Goal: Task Accomplishment & Management: Complete application form

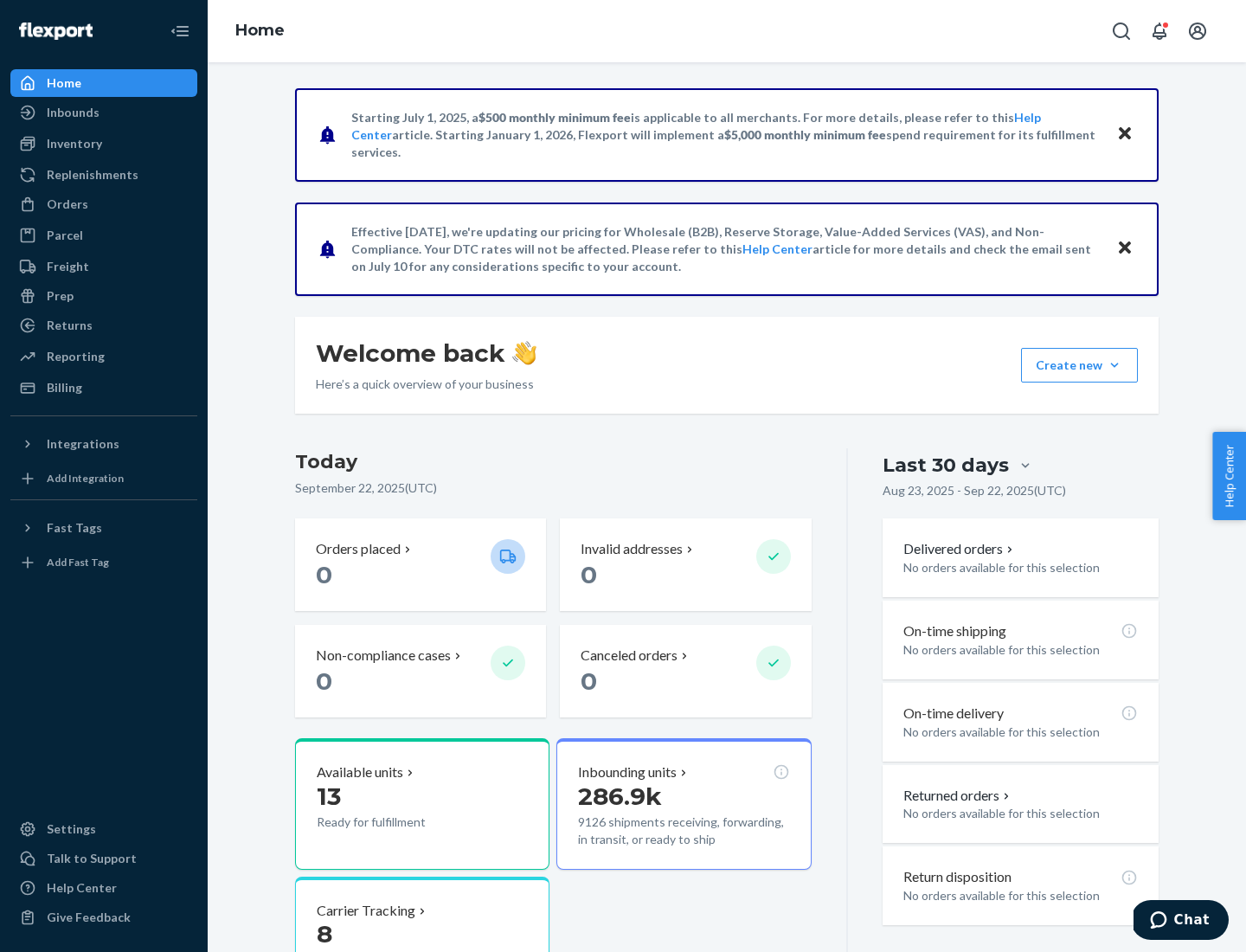
click at [1114, 365] on button "Create new Create new inbound Create new order Create new product" at bounding box center [1079, 365] width 116 height 34
click at [104, 113] on div "Inbounds" at bounding box center [103, 112] width 183 height 24
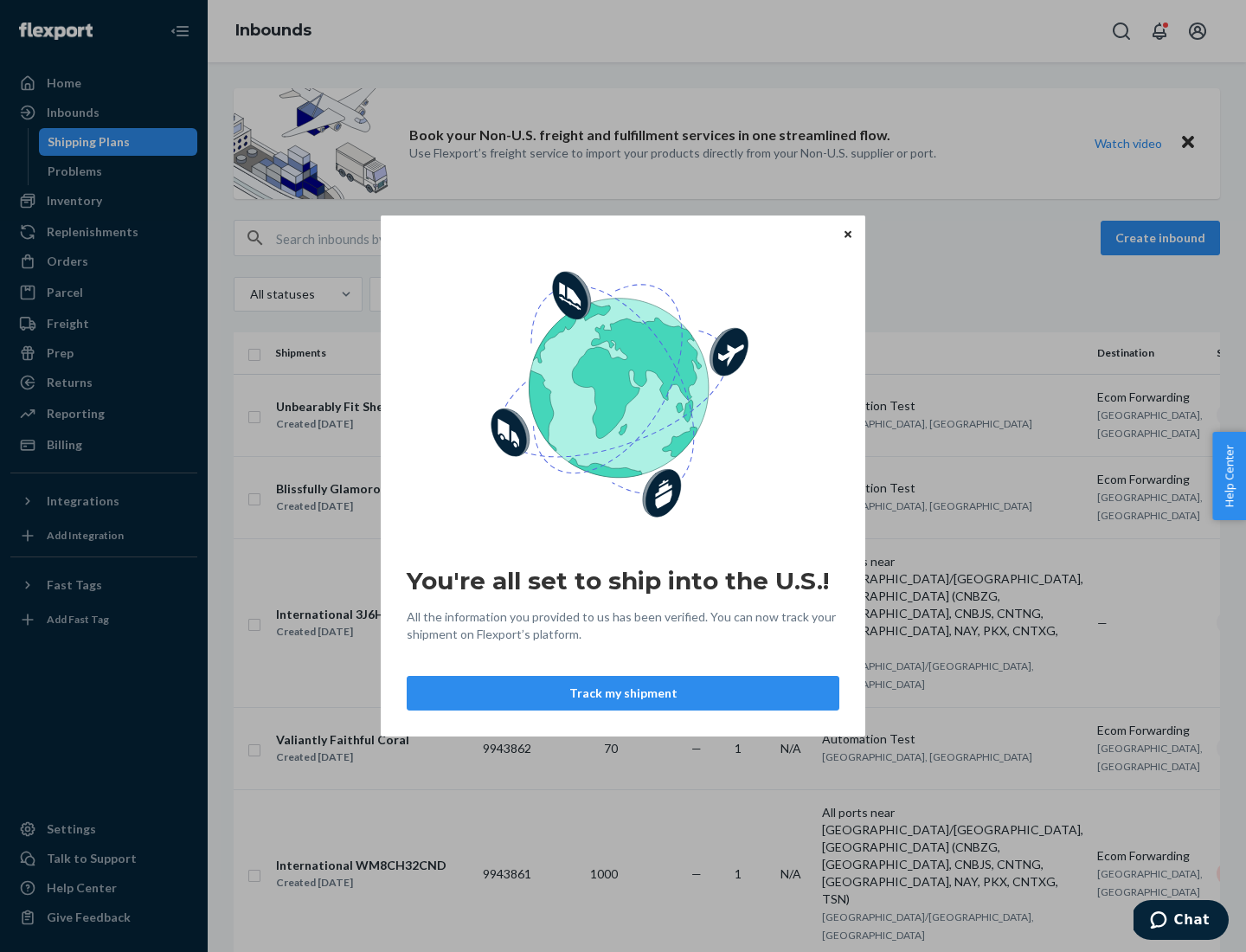
click at [623, 693] on button "Track my shipment" at bounding box center [623, 693] width 432 height 34
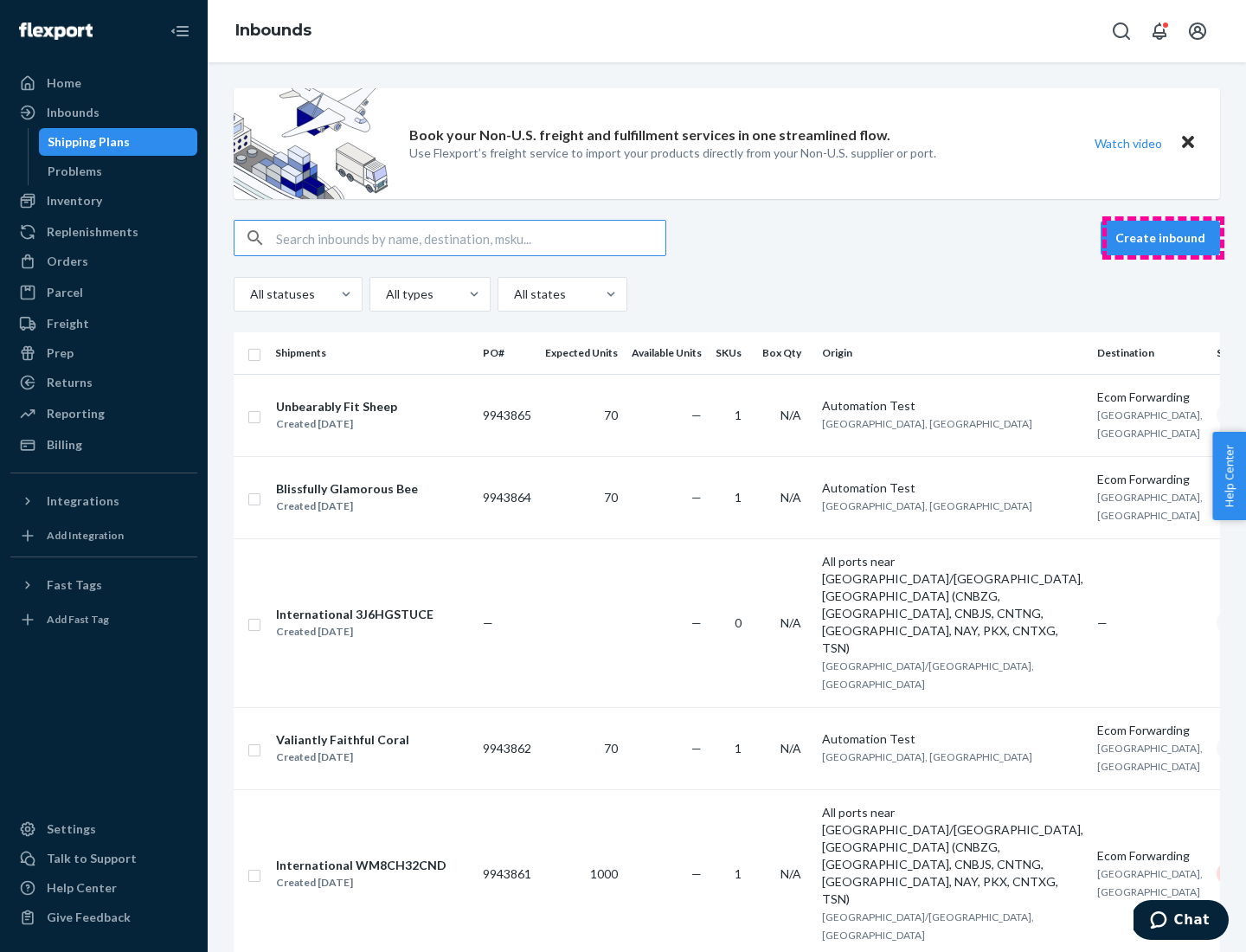
click at [1163, 238] on button "Create inbound" at bounding box center [1160, 238] width 119 height 34
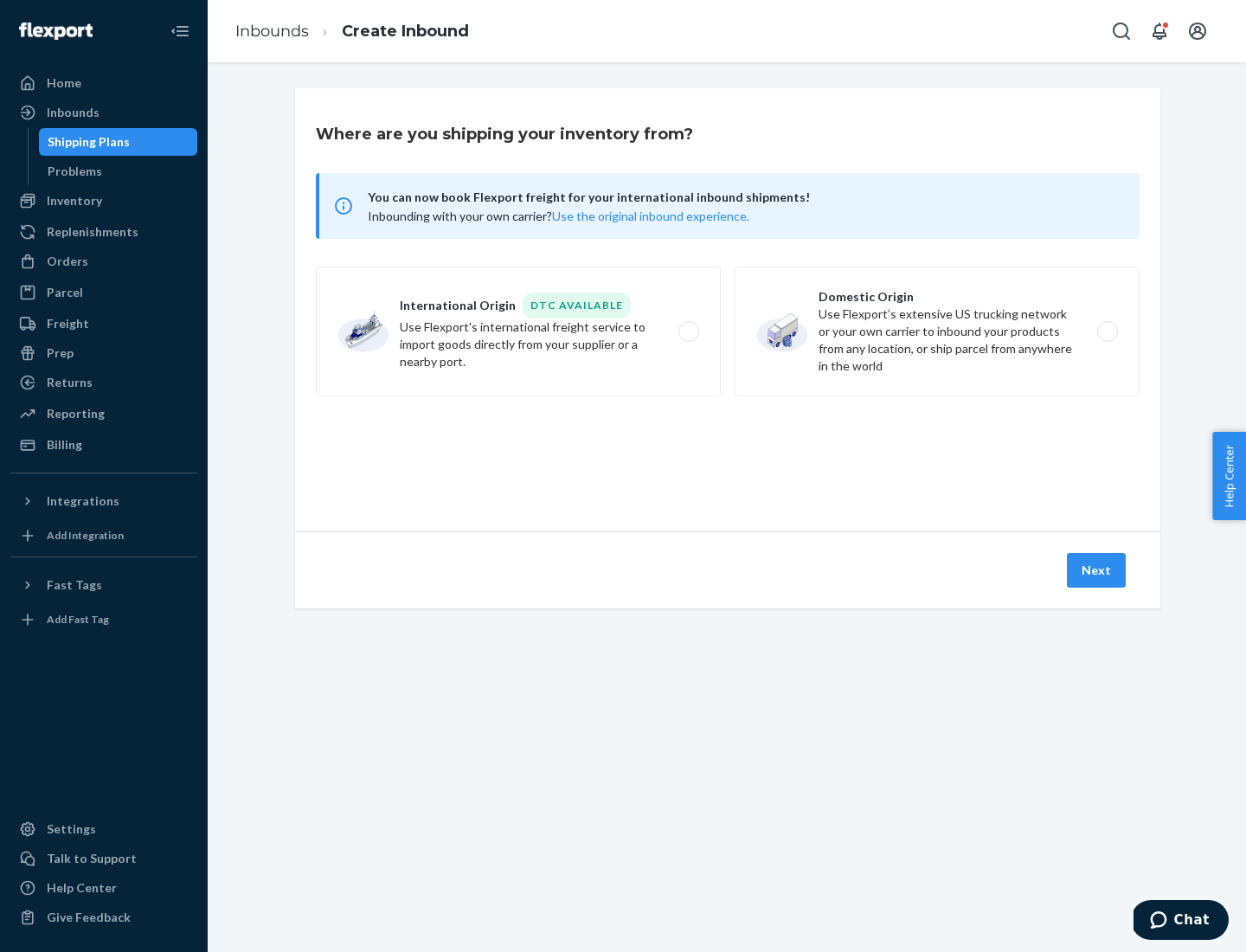
click at [518, 331] on label "International Origin DTC Available Use Flexport's international freight service…" at bounding box center [518, 331] width 405 height 130
click at [688, 331] on input "International Origin DTC Available Use Flexport's international freight service…" at bounding box center [693, 332] width 11 height 11
radio input "true"
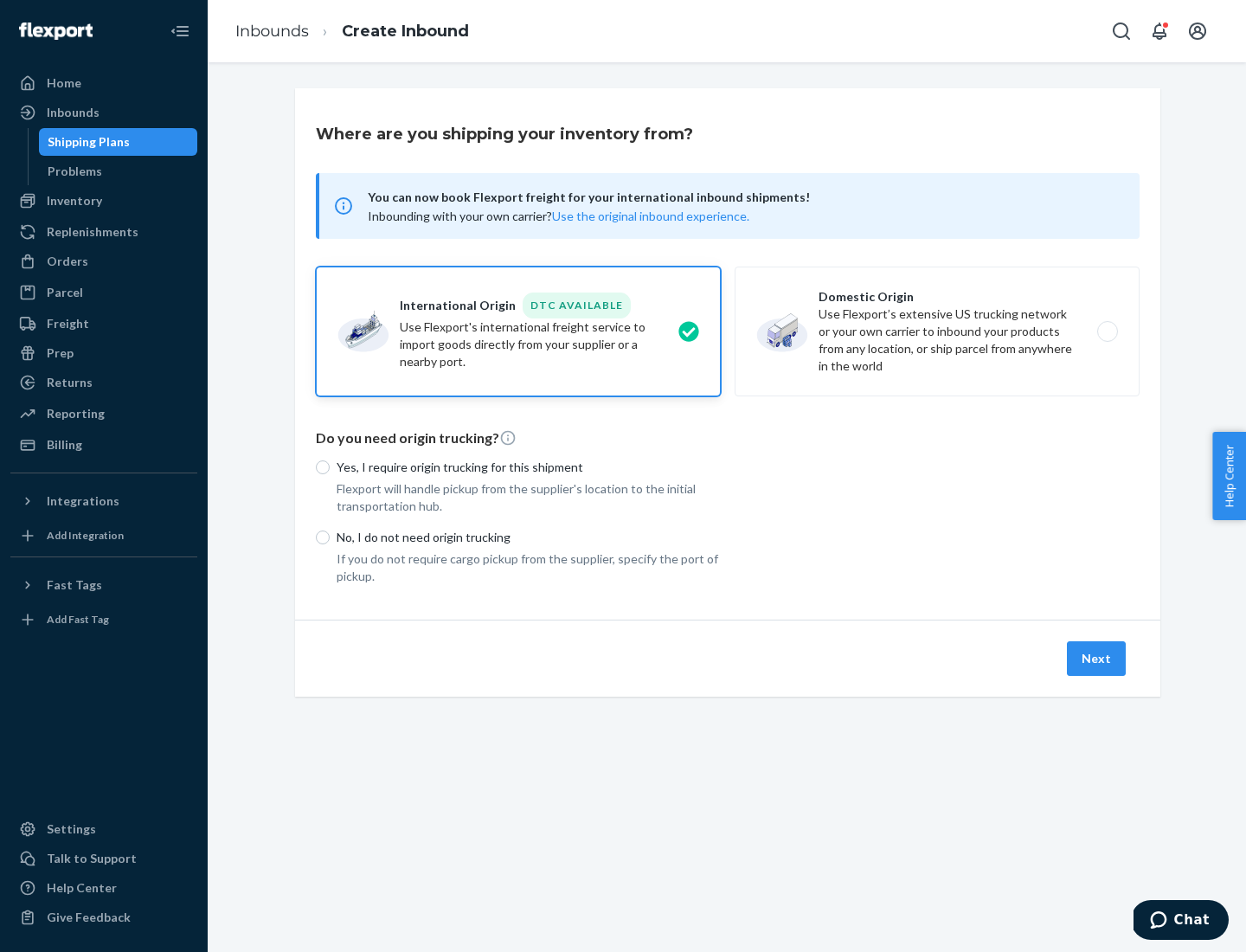
click at [529, 537] on p "No, I do not need origin trucking" at bounding box center [529, 537] width 384 height 17
click at [329, 537] on input "No, I do not need origin trucking" at bounding box center [322, 537] width 14 height 14
radio input "true"
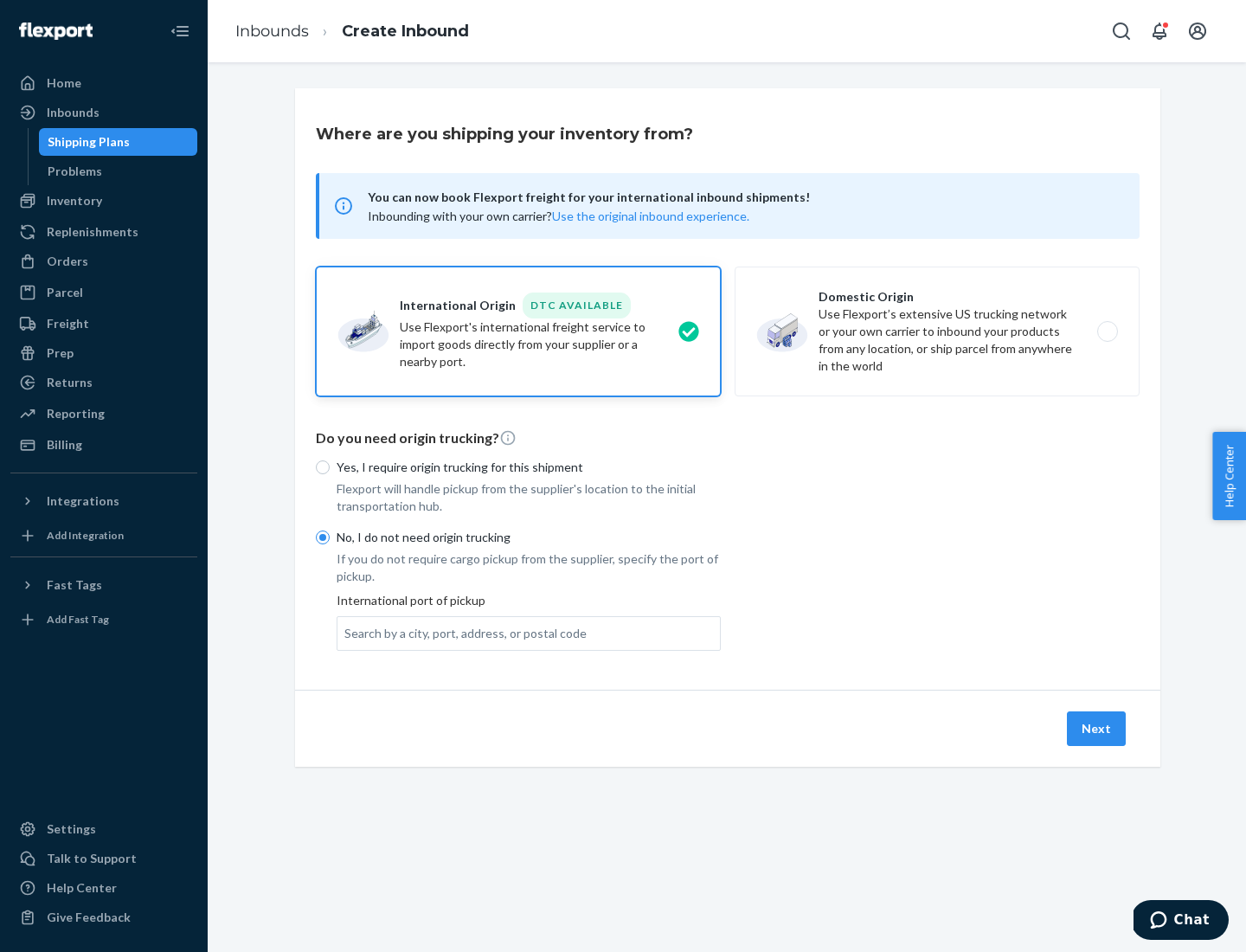
click at [461, 633] on div "Search by a city, port, address, or postal code" at bounding box center [466, 633] width 242 height 17
click at [346, 633] on input "Search by a city, port, address, or postal code" at bounding box center [346, 633] width 2 height 17
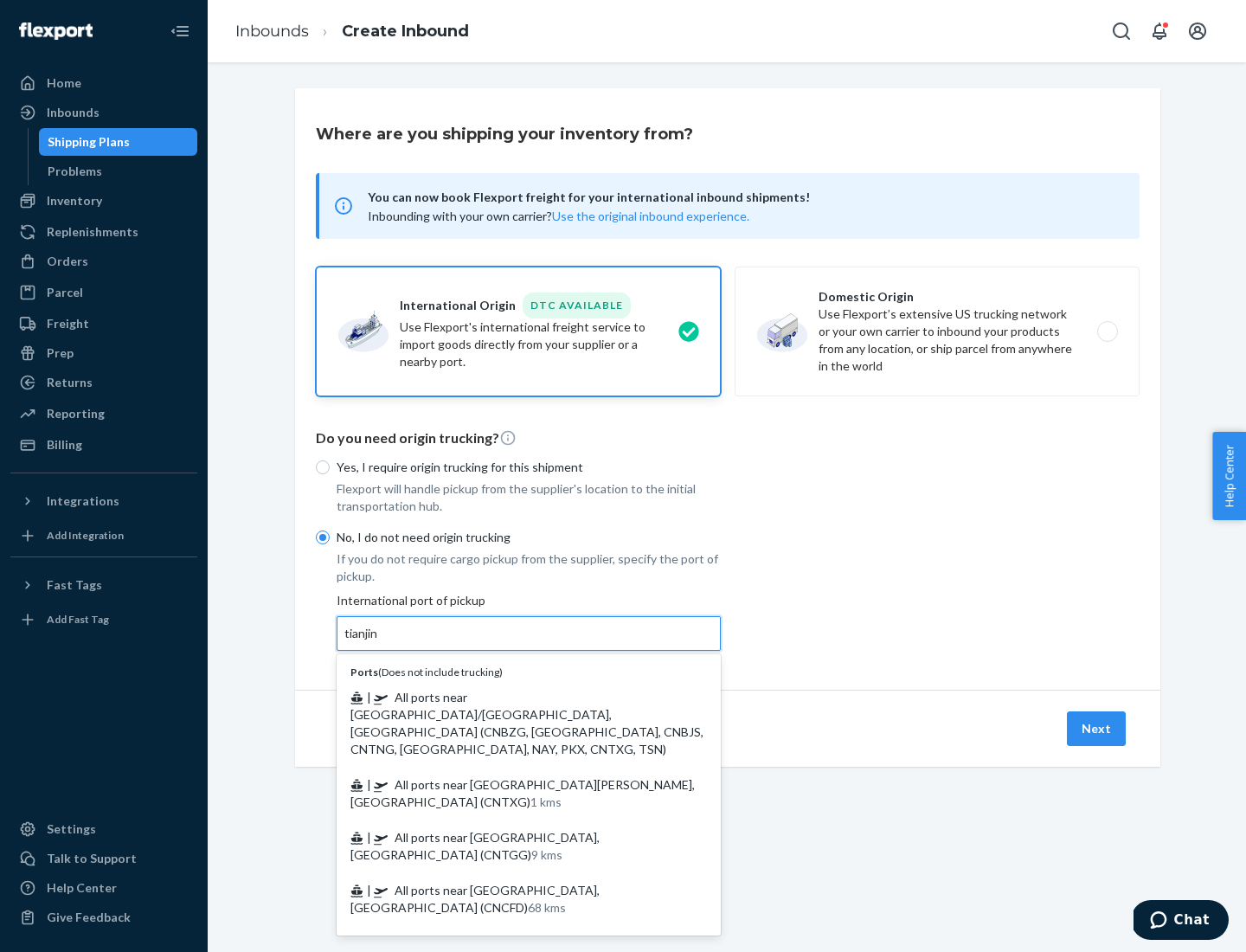
click at [512, 697] on span "| All ports near [GEOGRAPHIC_DATA]/[GEOGRAPHIC_DATA], [GEOGRAPHIC_DATA] (CNBZG,…" at bounding box center [526, 723] width 353 height 67
click at [380, 642] on input "tianjin" at bounding box center [362, 633] width 35 height 17
type input "All ports near [GEOGRAPHIC_DATA]/[GEOGRAPHIC_DATA], [GEOGRAPHIC_DATA] (CNBZG, […"
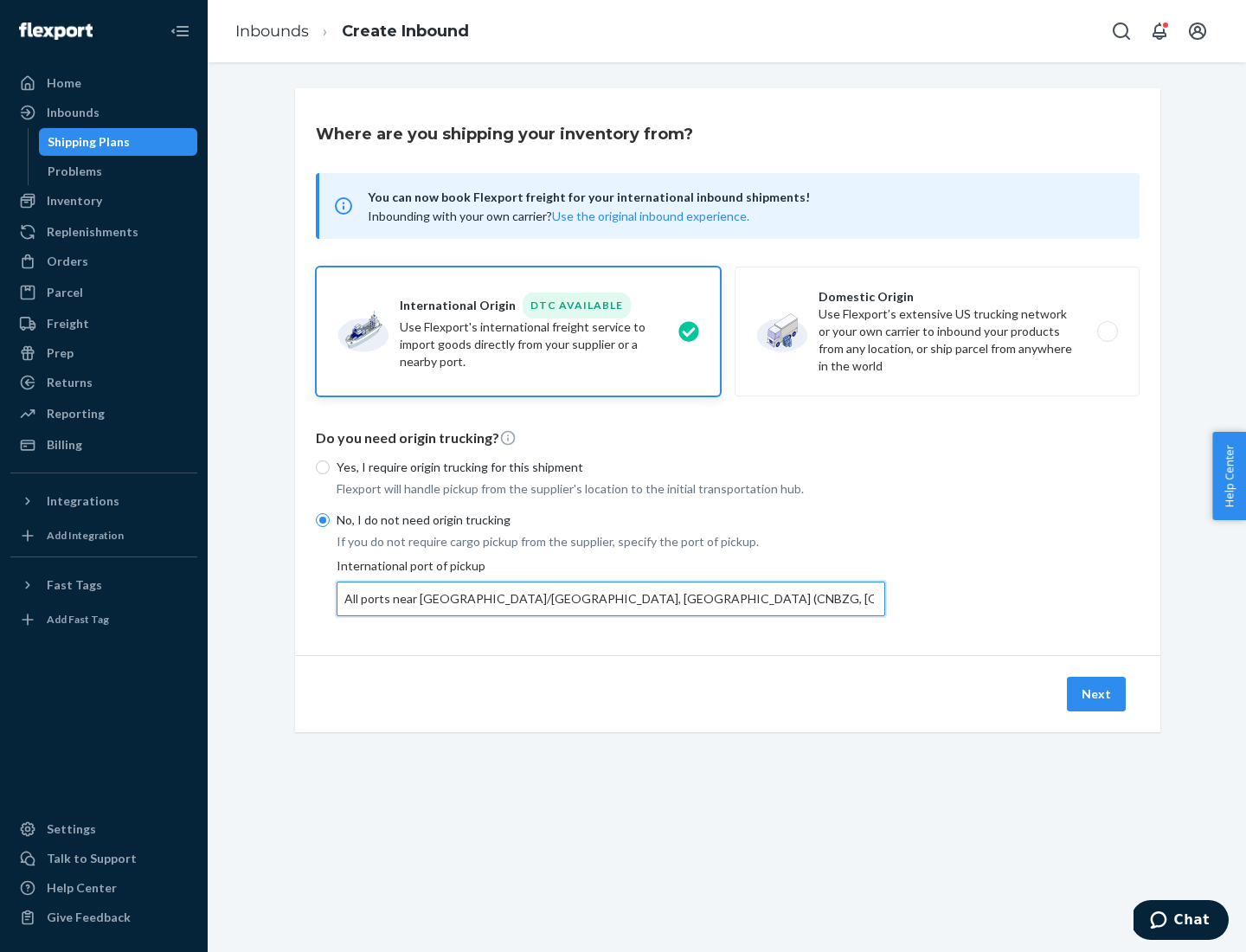
click at [1097, 693] on button "Next" at bounding box center [1095, 694] width 59 height 34
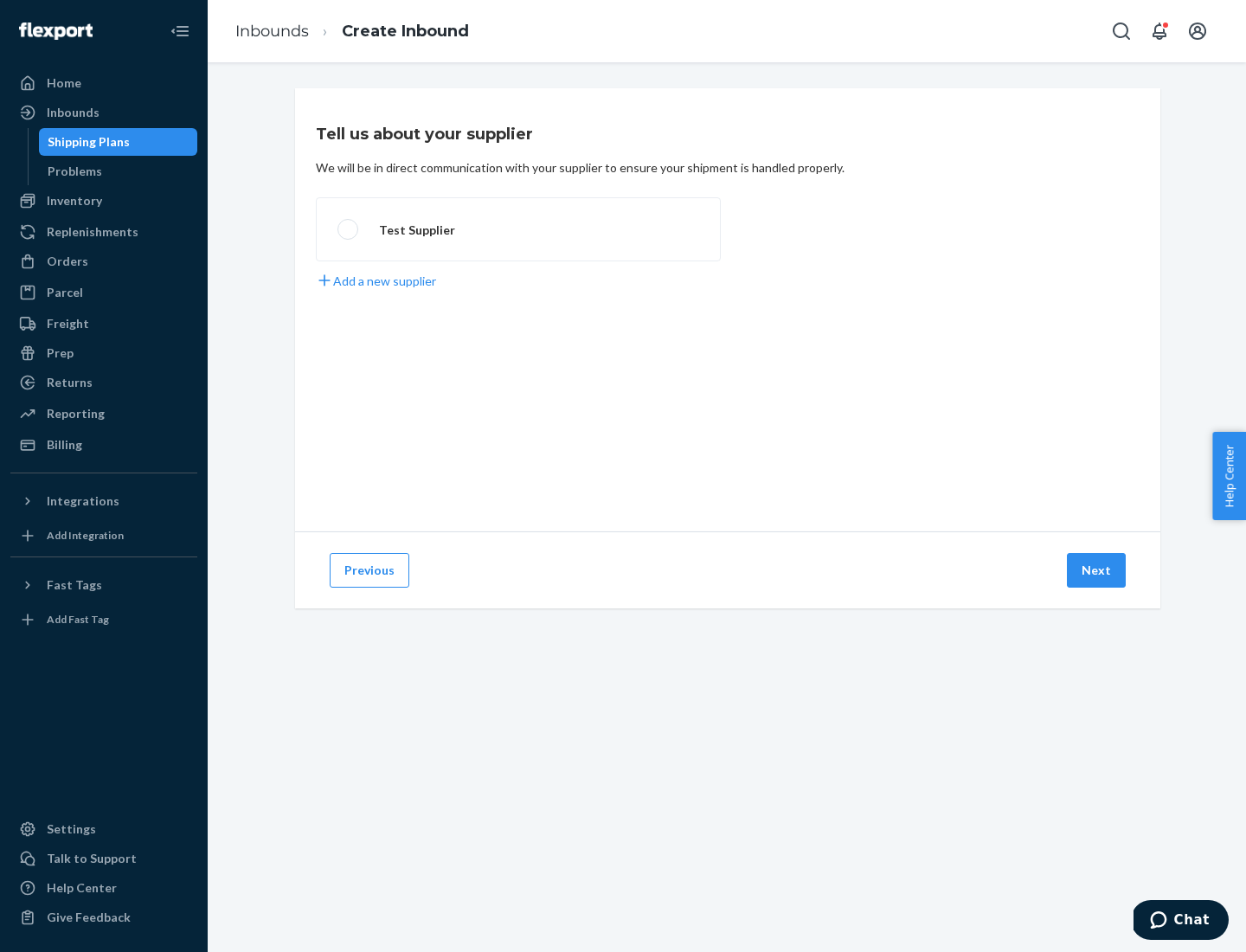
click at [518, 229] on label "Test Supplier" at bounding box center [518, 229] width 405 height 64
click at [348, 229] on input "Test Supplier" at bounding box center [343, 229] width 11 height 11
radio input "true"
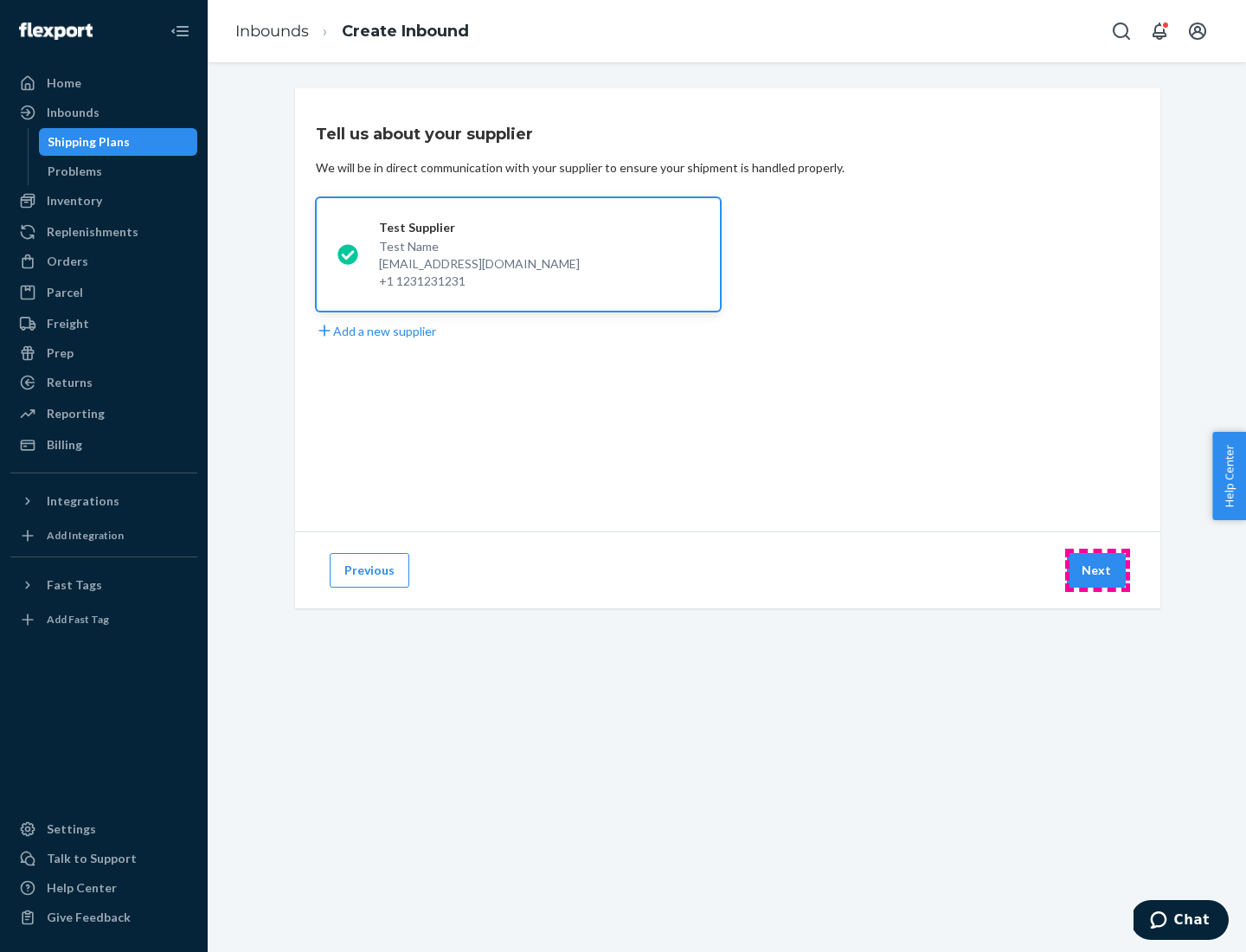
click at [1097, 570] on button "Next" at bounding box center [1095, 570] width 59 height 34
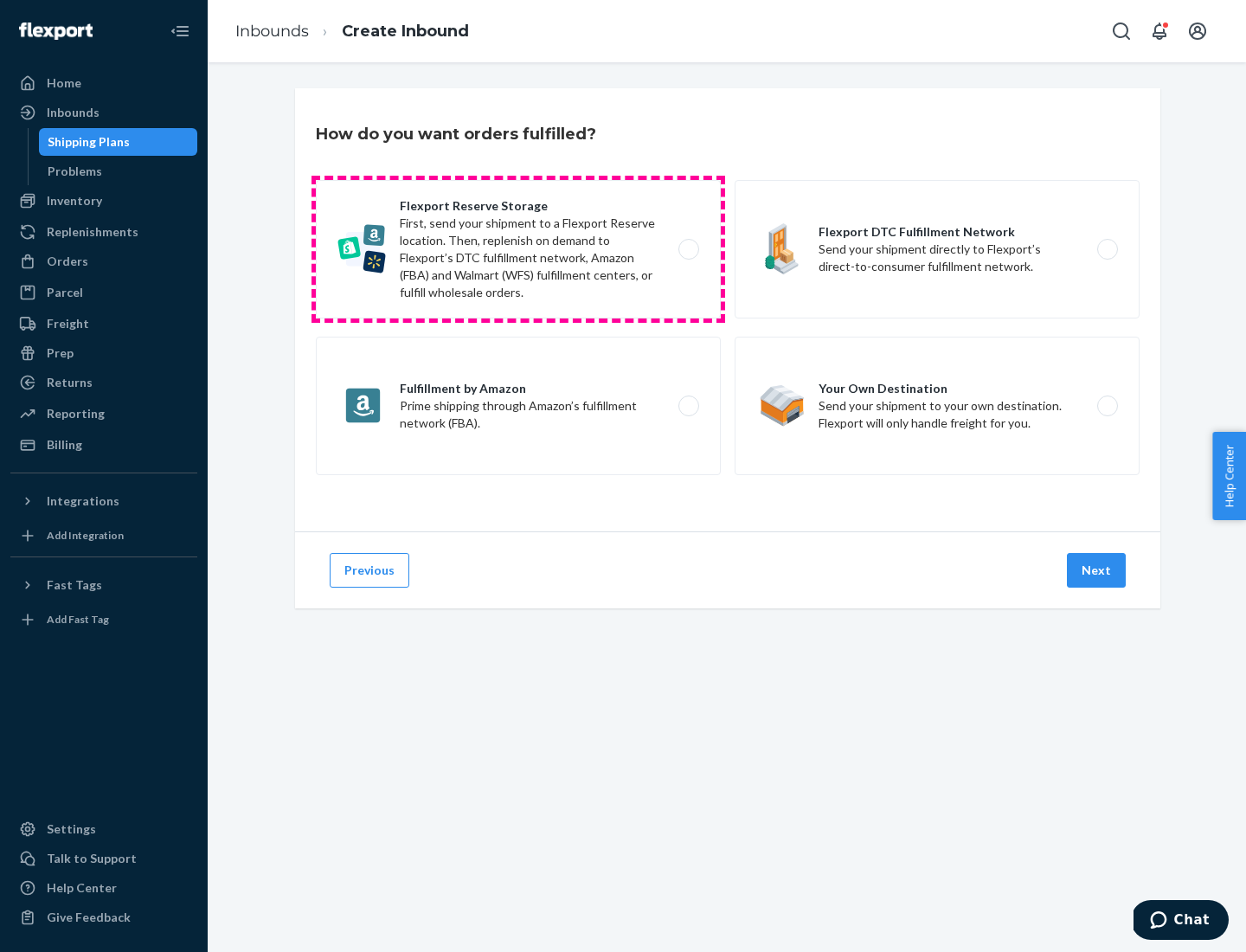
click at [518, 249] on label "Flexport Reserve Storage First, send your shipment to a Flexport Reserve locati…" at bounding box center [518, 248] width 405 height 138
click at [688, 249] on input "Flexport Reserve Storage First, send your shipment to a Flexport Reserve locati…" at bounding box center [693, 249] width 11 height 11
radio input "true"
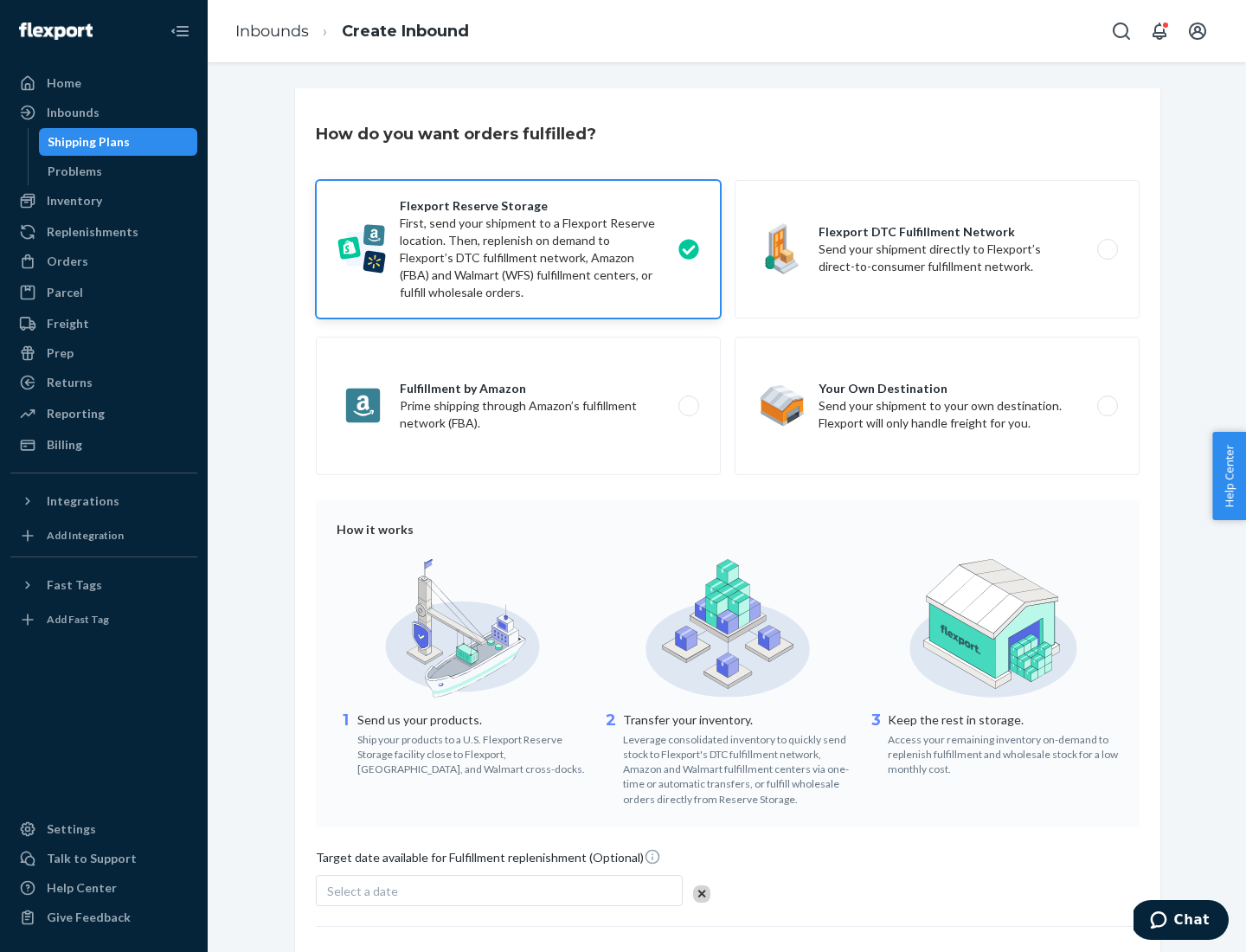
scroll to position [142, 0]
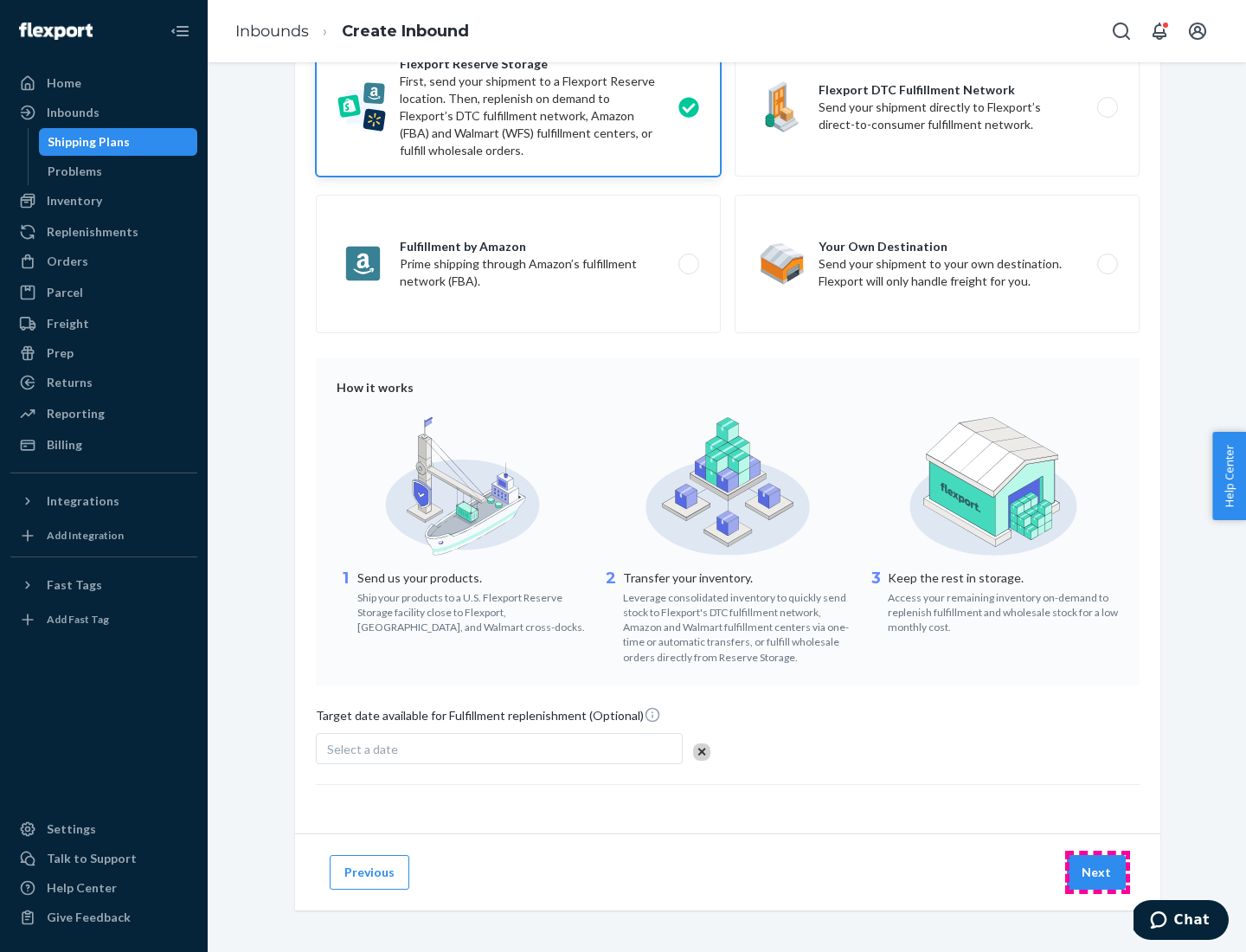
click at [1097, 872] on button "Next" at bounding box center [1095, 872] width 59 height 34
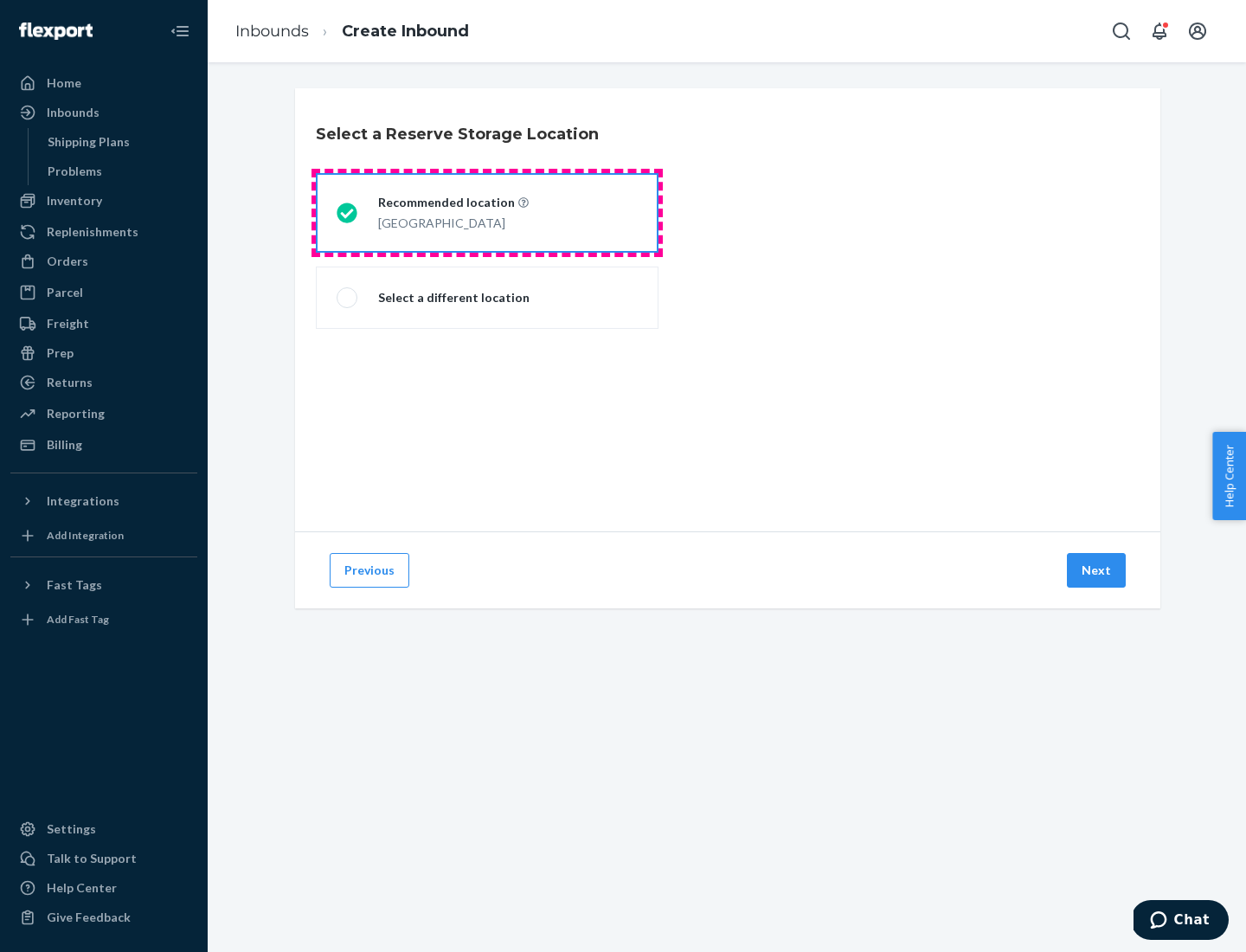
click at [487, 213] on div "[GEOGRAPHIC_DATA]" at bounding box center [453, 221] width 151 height 21
click at [347, 213] on input "Recommended location [GEOGRAPHIC_DATA]" at bounding box center [342, 213] width 11 height 11
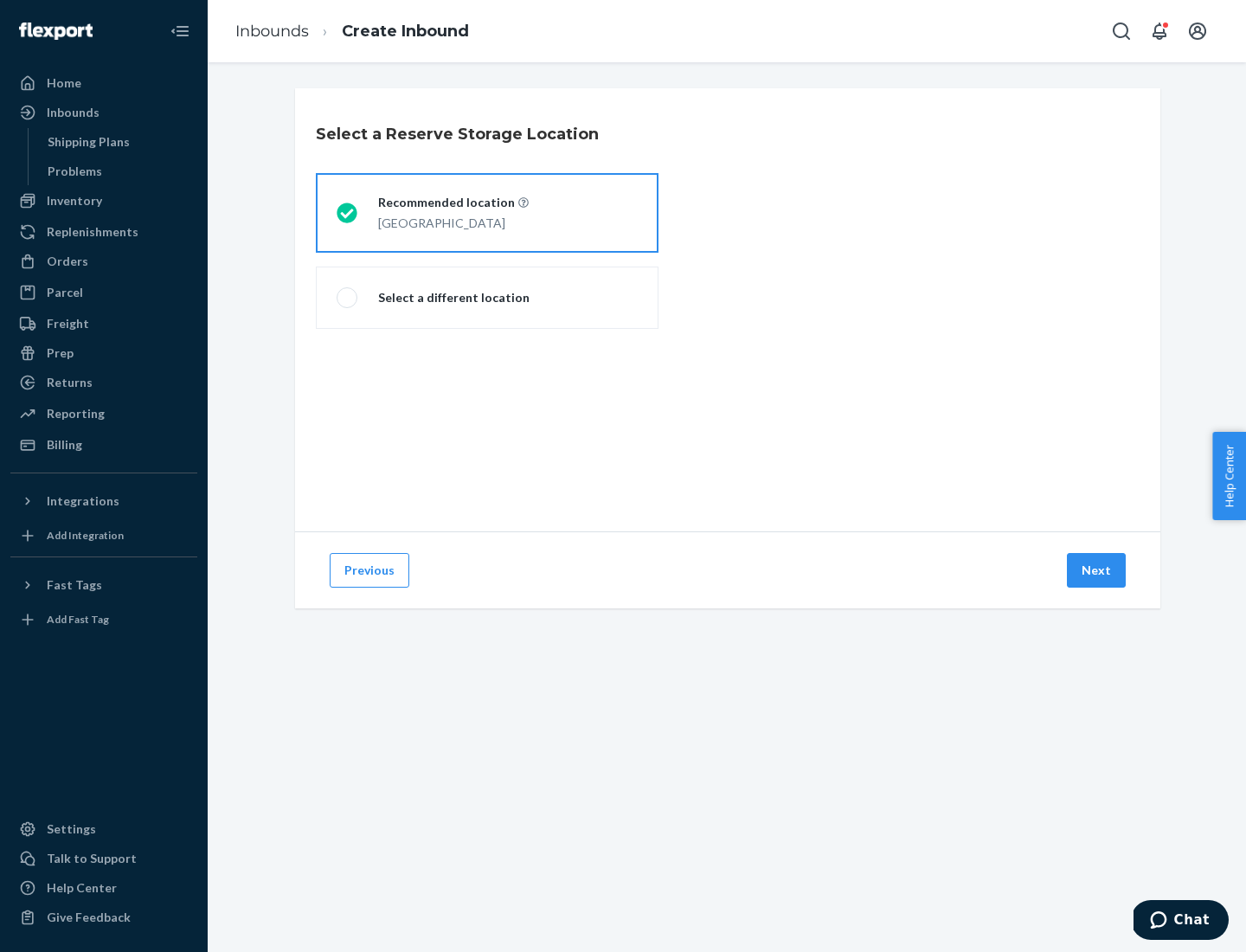
click at [1097, 570] on button "Next" at bounding box center [1095, 570] width 59 height 34
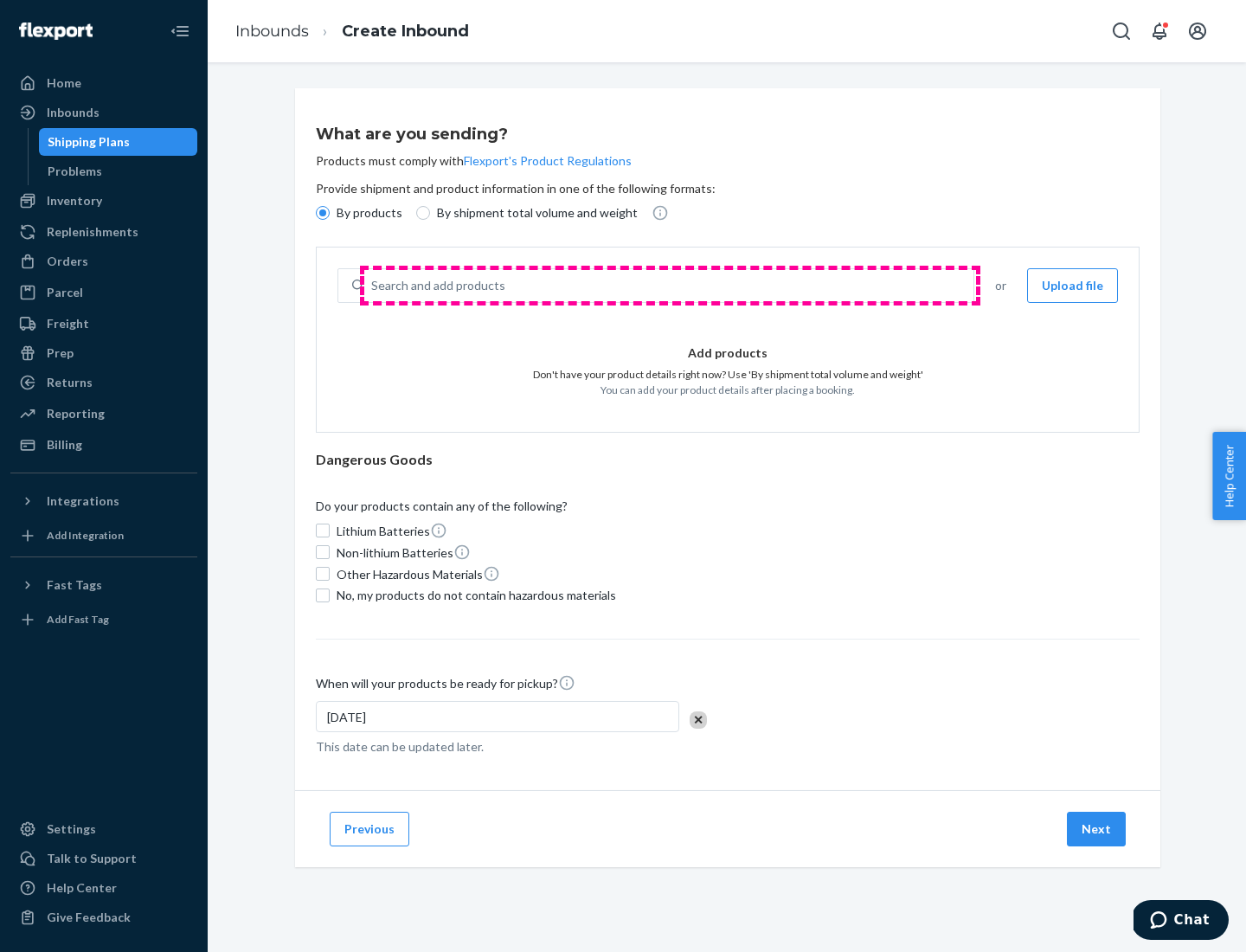
click at [669, 285] on div "Search and add products" at bounding box center [669, 285] width 609 height 32
click at [373, 285] on input "Search and add products" at bounding box center [372, 285] width 2 height 17
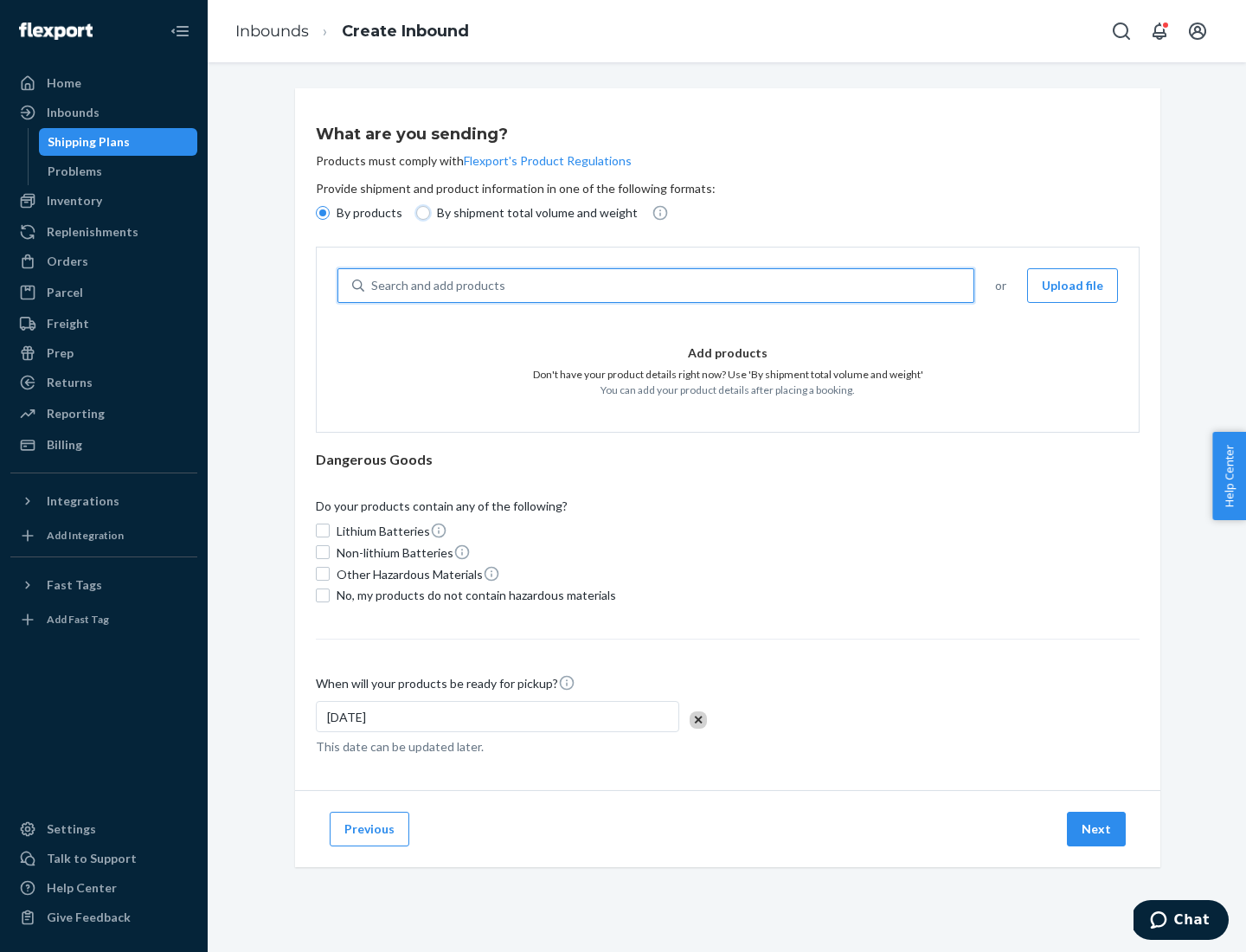
click at [420, 213] on input "By shipment total volume and weight" at bounding box center [422, 212] width 14 height 14
radio input "true"
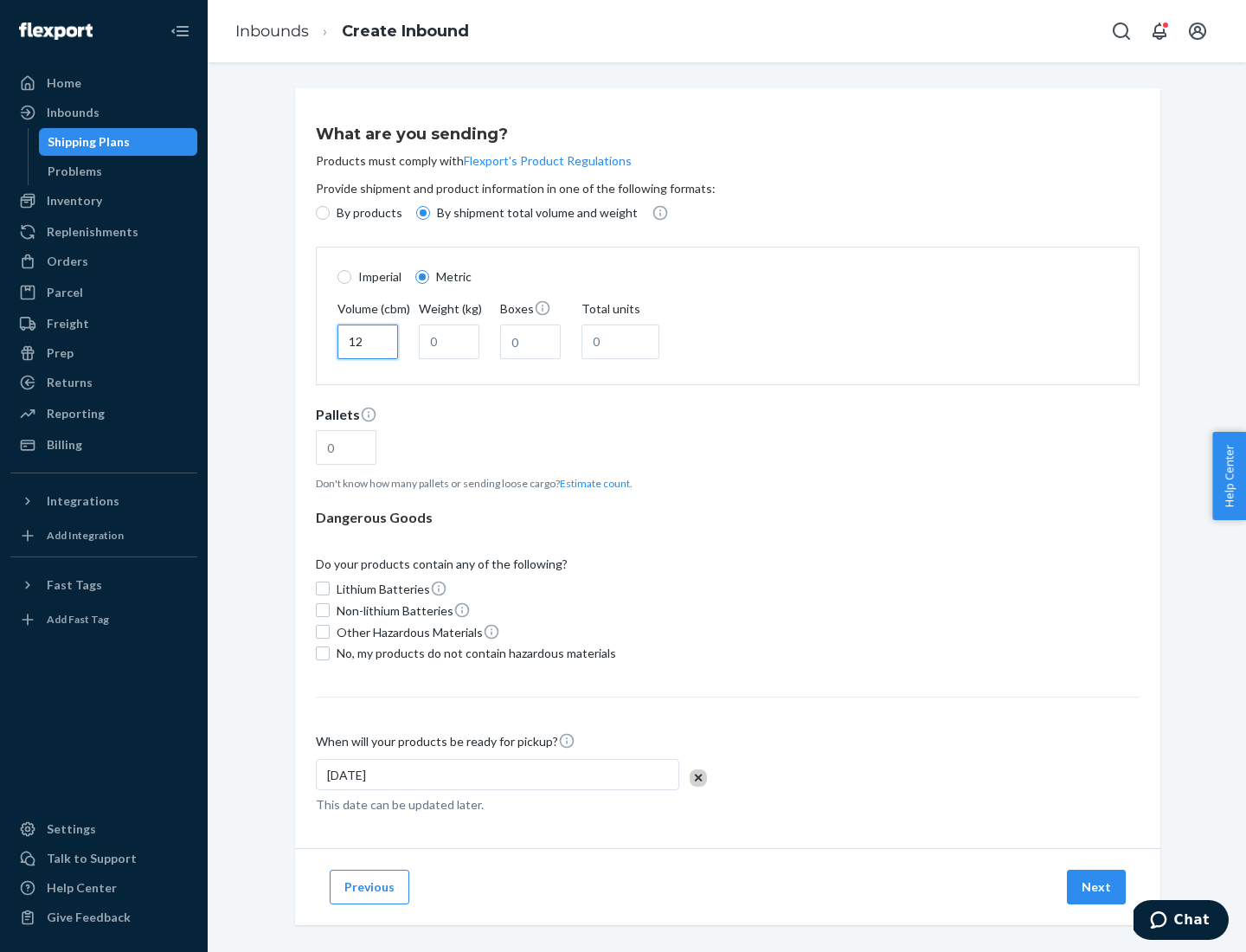
type input "12"
type input "22"
type input "222"
type input "121"
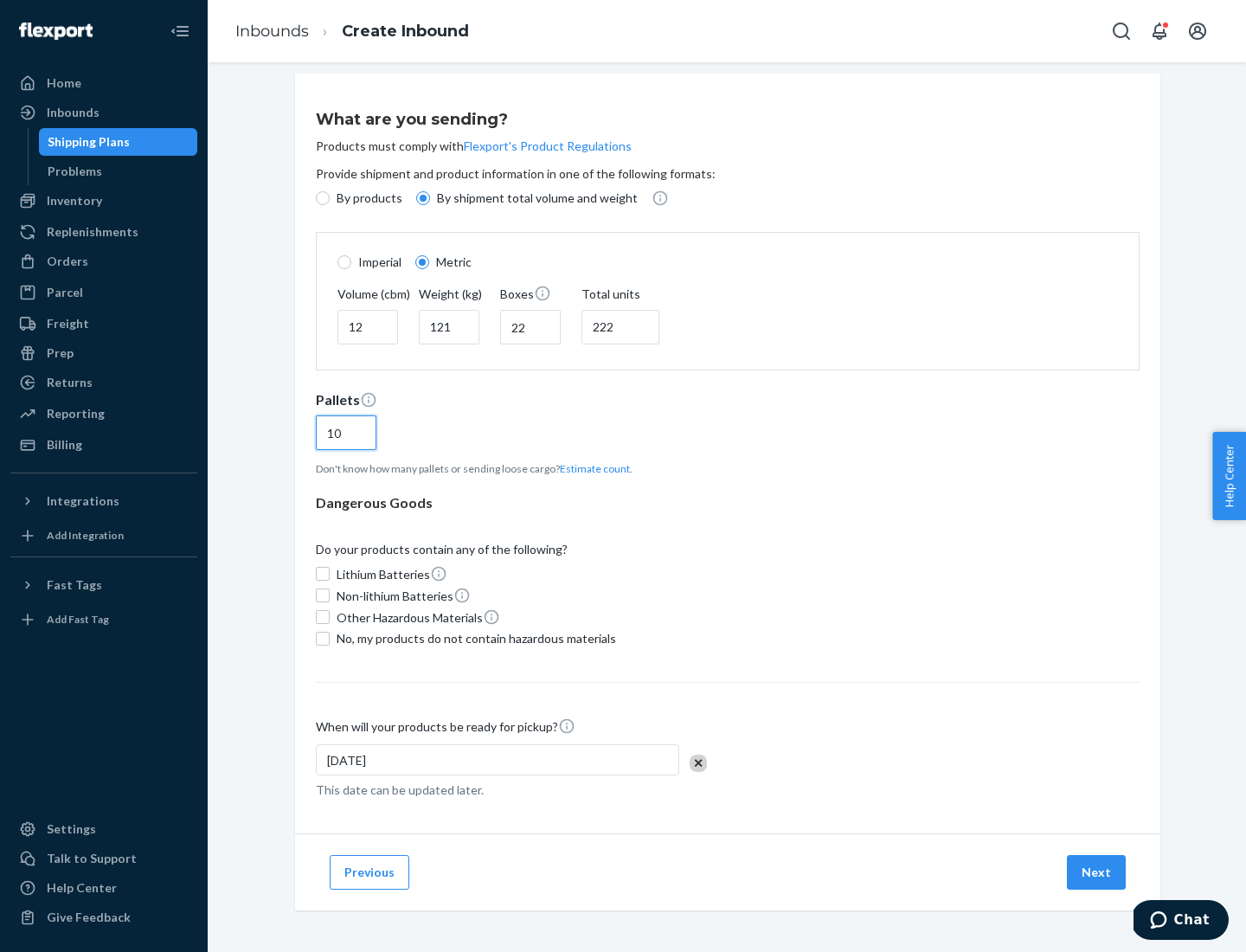
type input "10"
click at [474, 638] on span "No, my products do not contain hazardous materials" at bounding box center [476, 638] width 280 height 17
click at [329, 638] on input "No, my products do not contain hazardous materials" at bounding box center [322, 638] width 14 height 14
checkbox input "true"
click at [1097, 872] on button "Next" at bounding box center [1095, 872] width 59 height 34
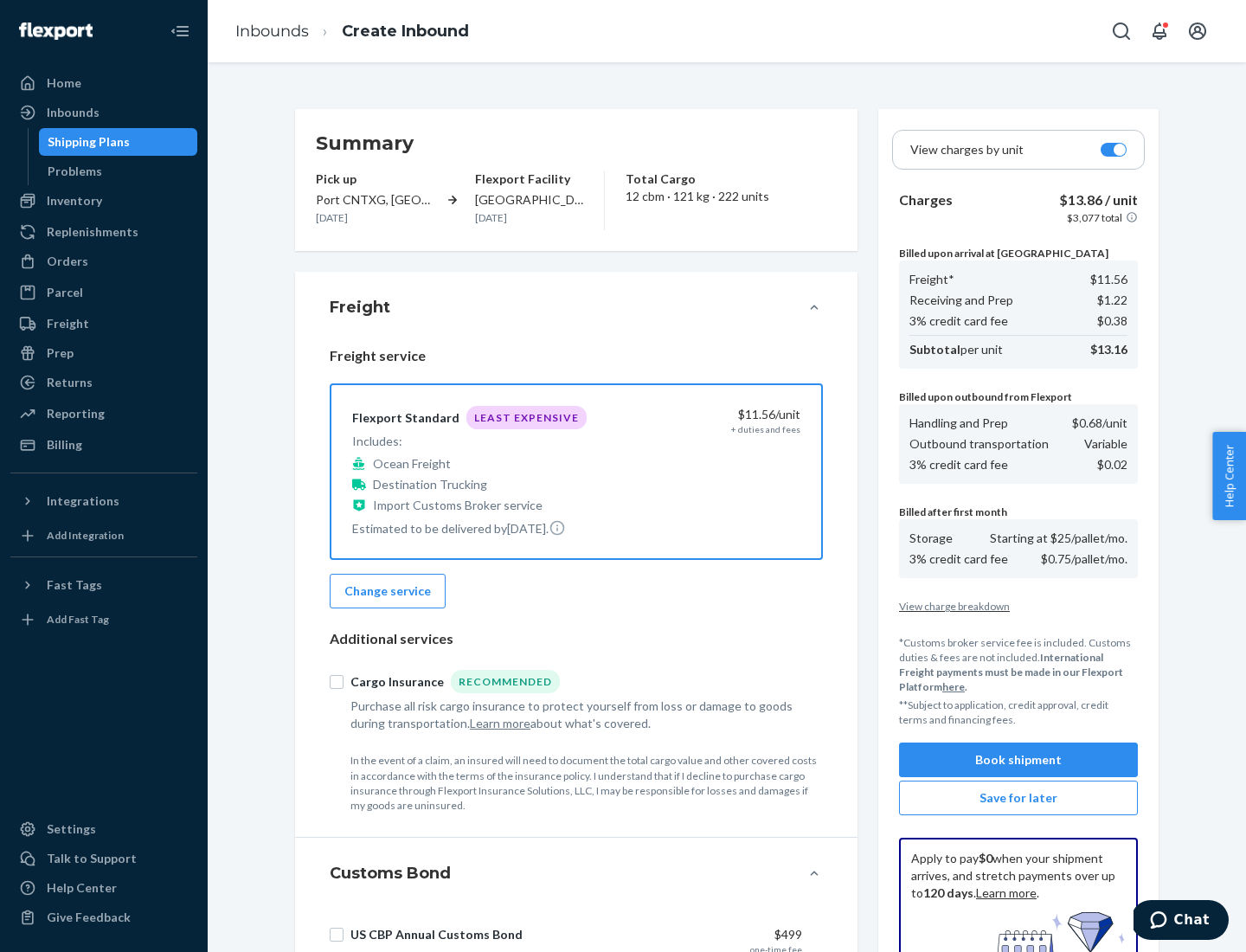
scroll to position [253, 0]
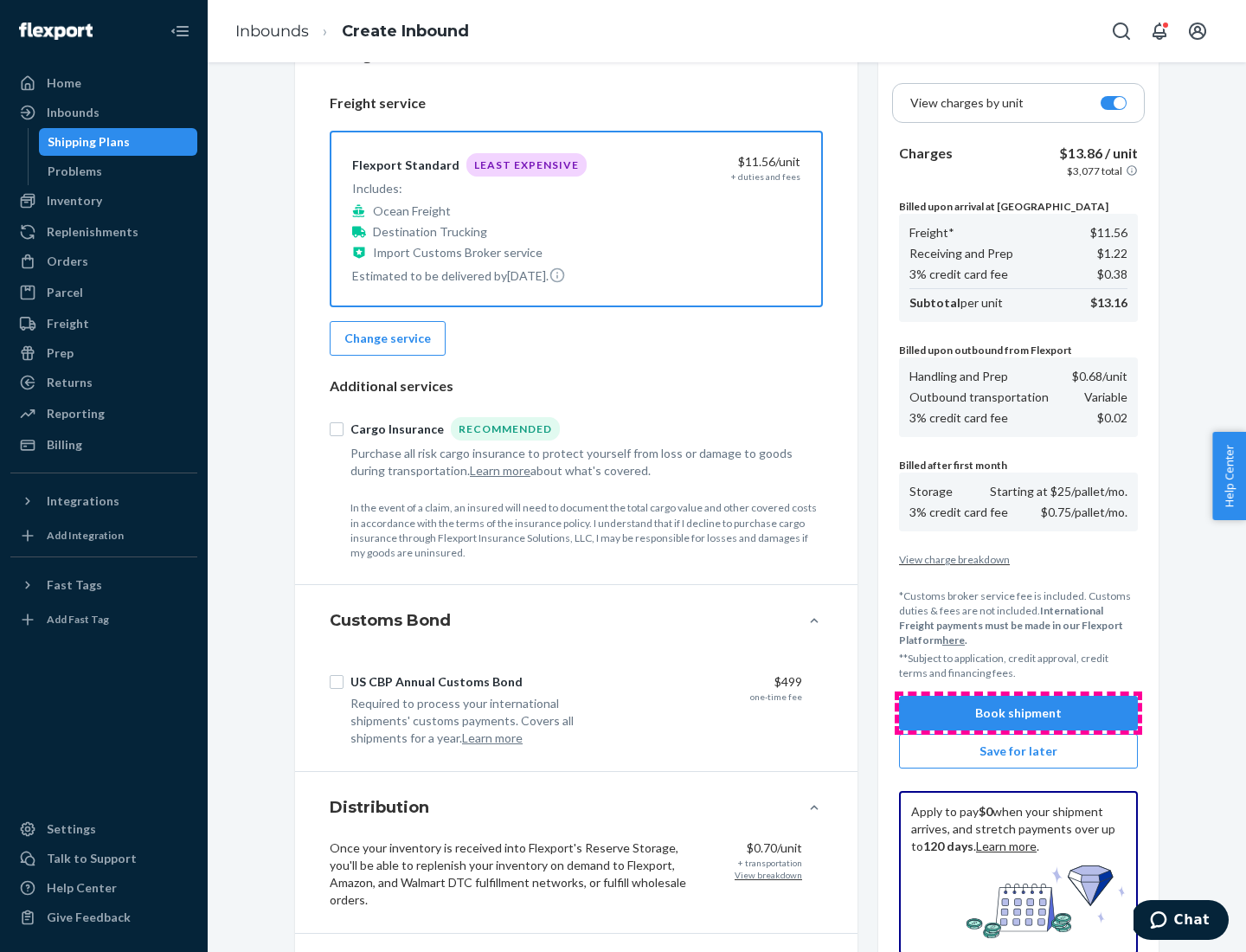
click at [1019, 713] on button "Book shipment" at bounding box center [1018, 713] width 239 height 34
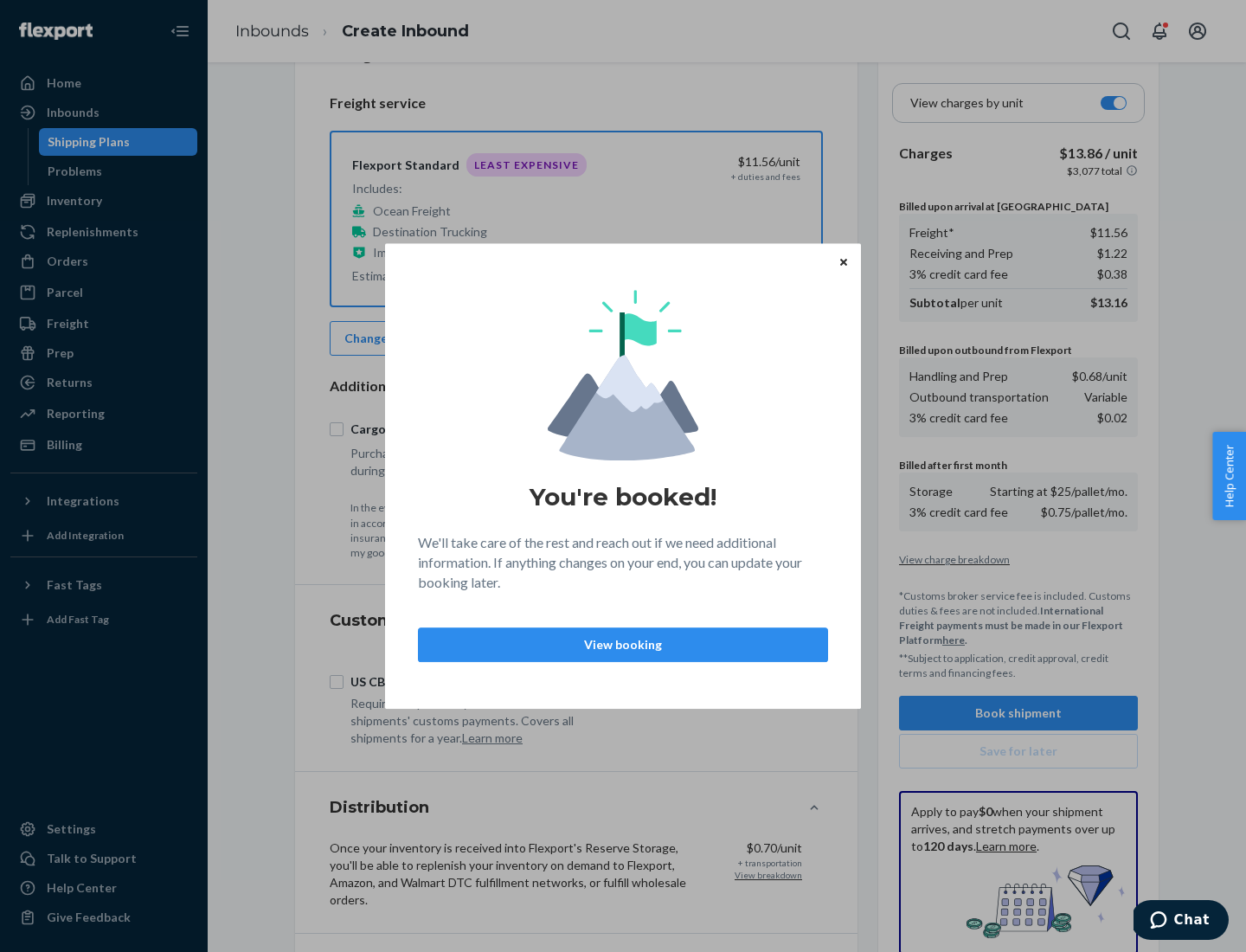
click at [623, 643] on p "View booking" at bounding box center [623, 644] width 381 height 17
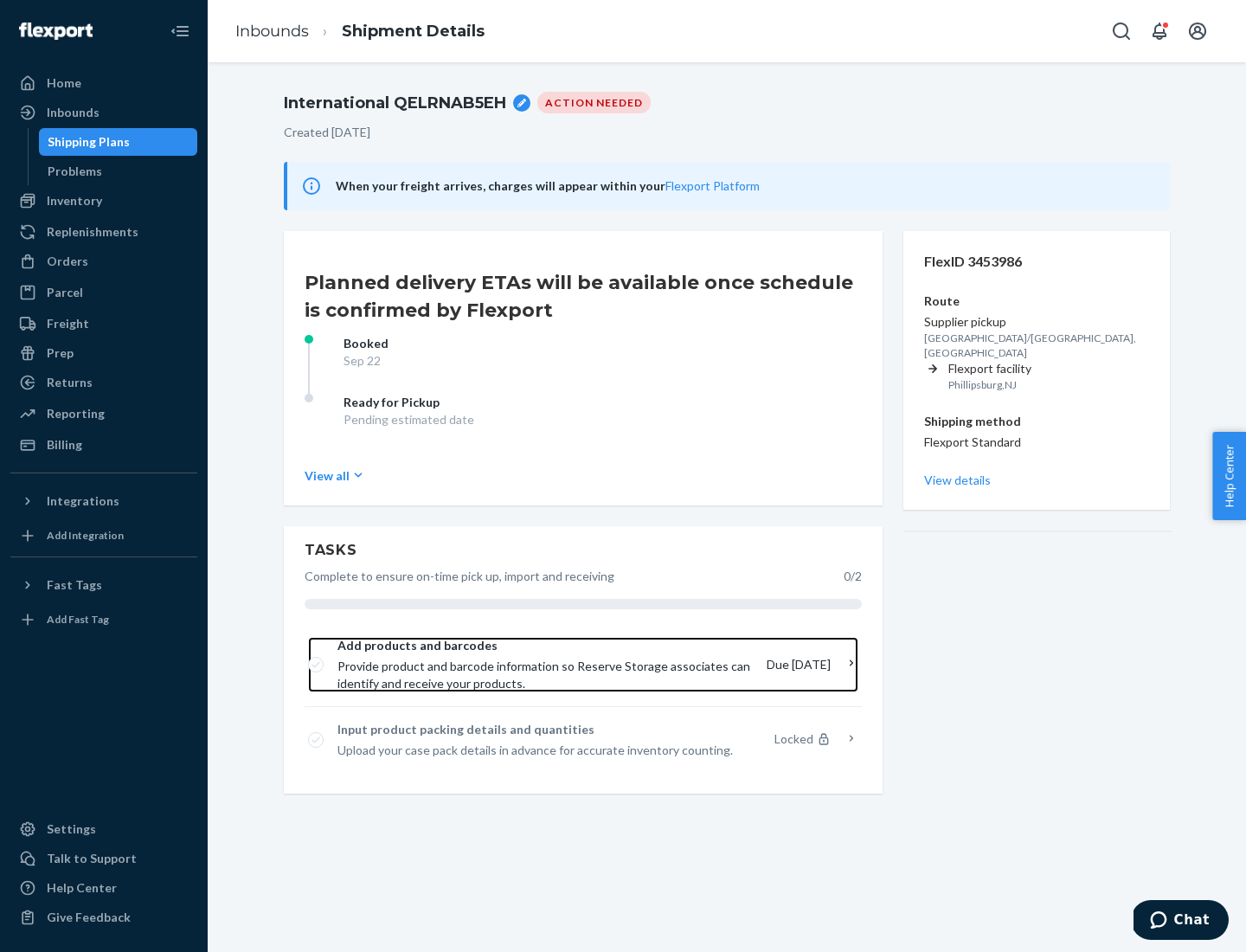
click at [547, 664] on span "Provide product and barcode information so Reserve Storage associates can ident…" at bounding box center [545, 675] width 415 height 34
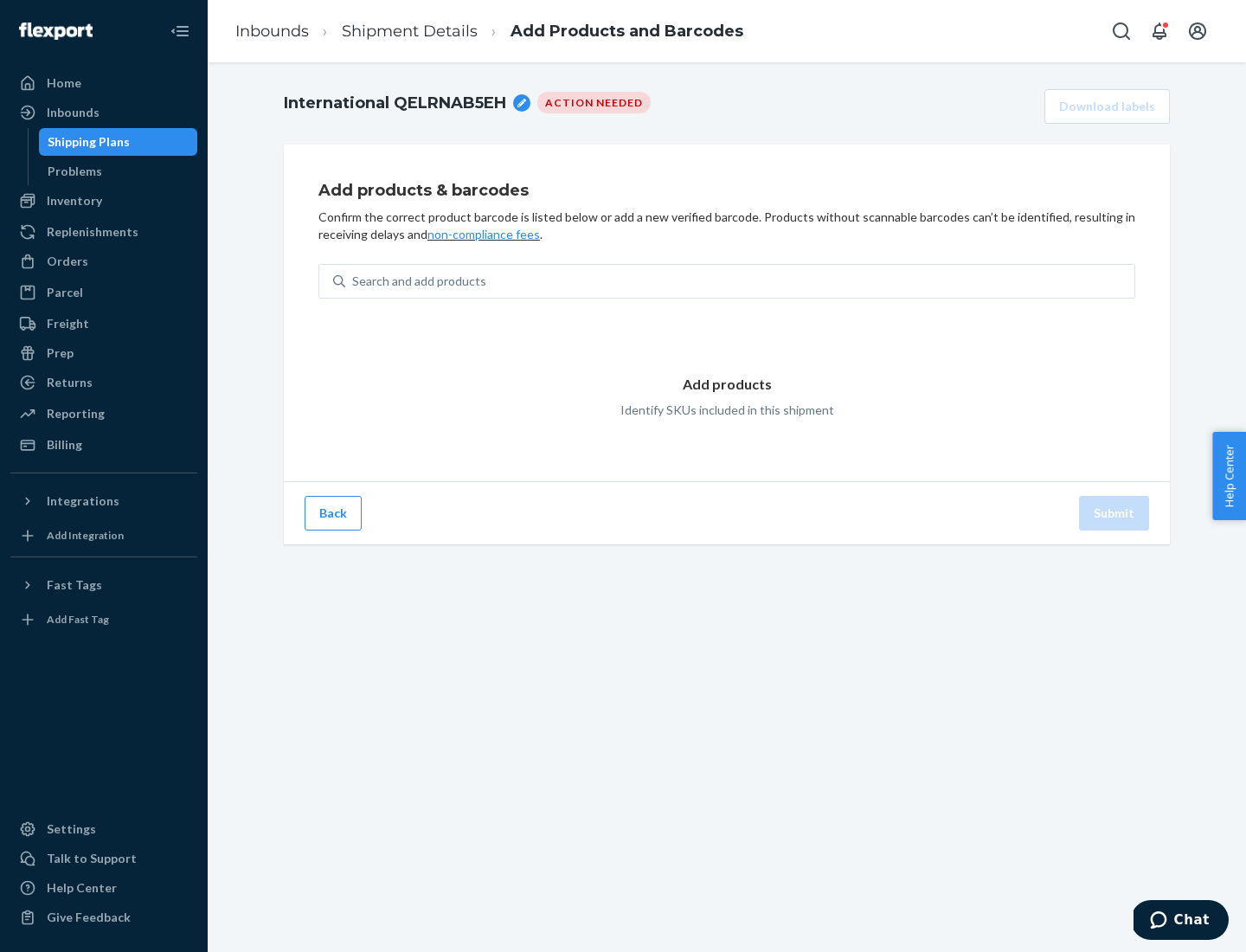
click at [740, 282] on div "Search and add products" at bounding box center [740, 281] width 789 height 32
click at [354, 282] on input "Search and add products" at bounding box center [353, 281] width 2 height 17
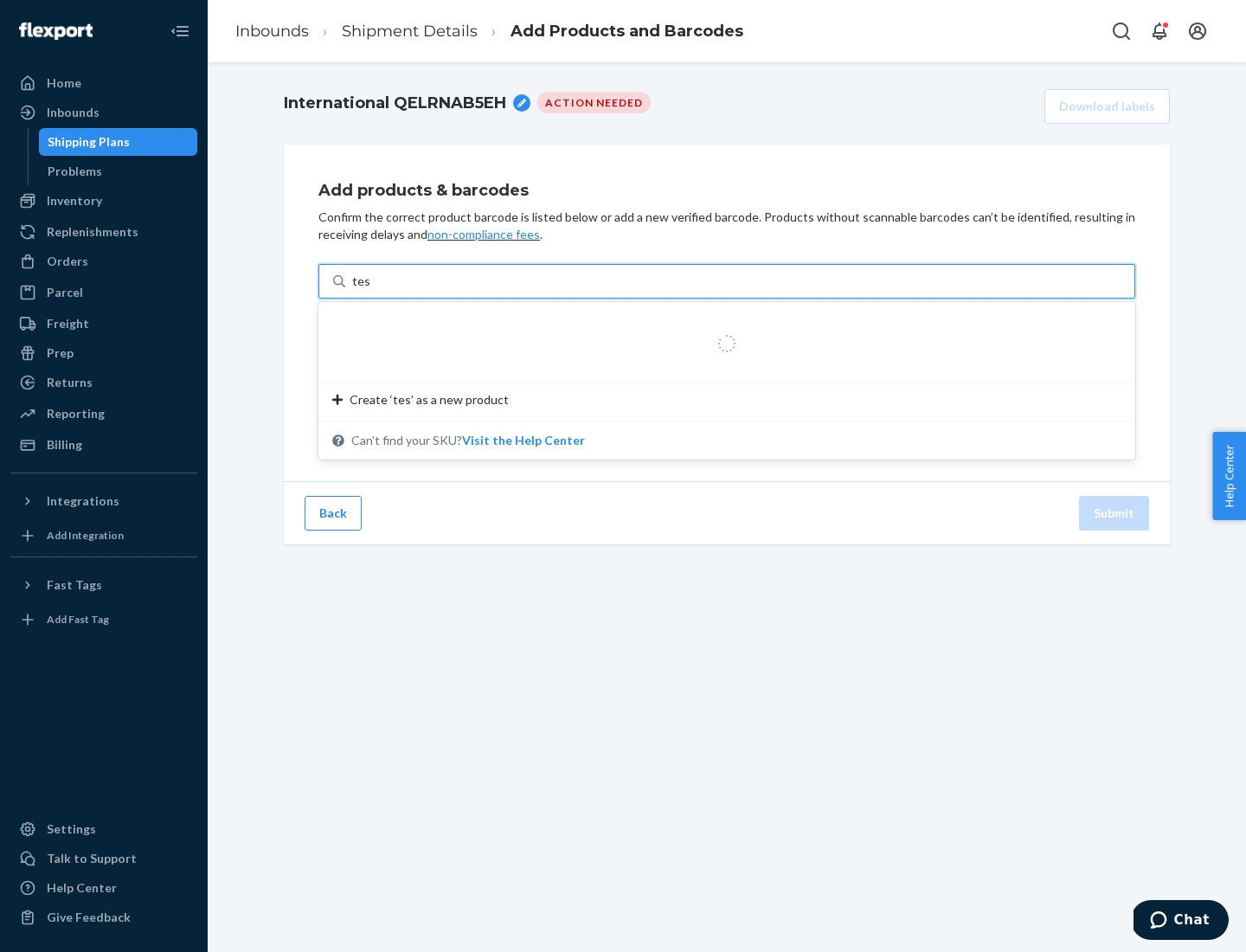
type input "test"
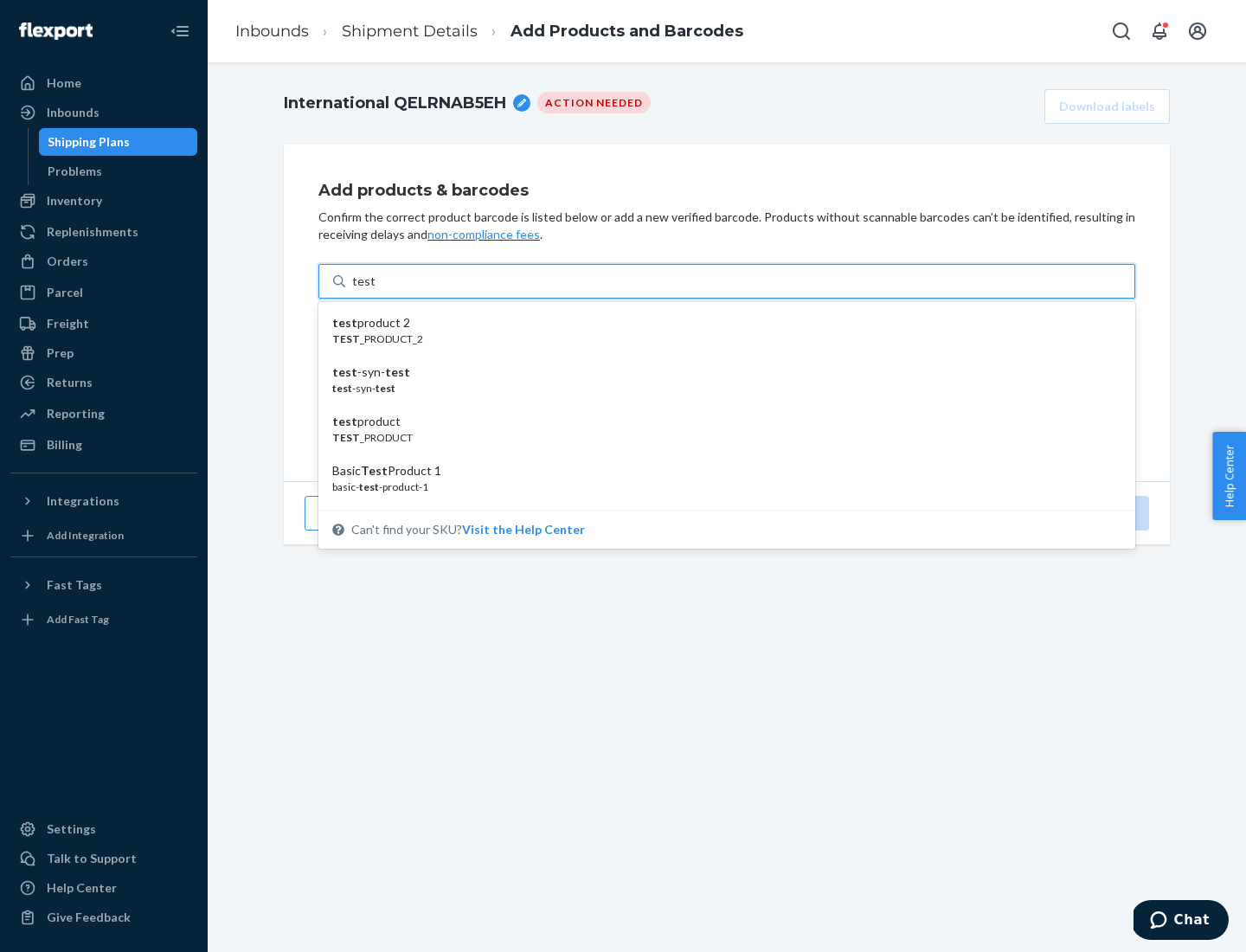
scroll to position [65, 0]
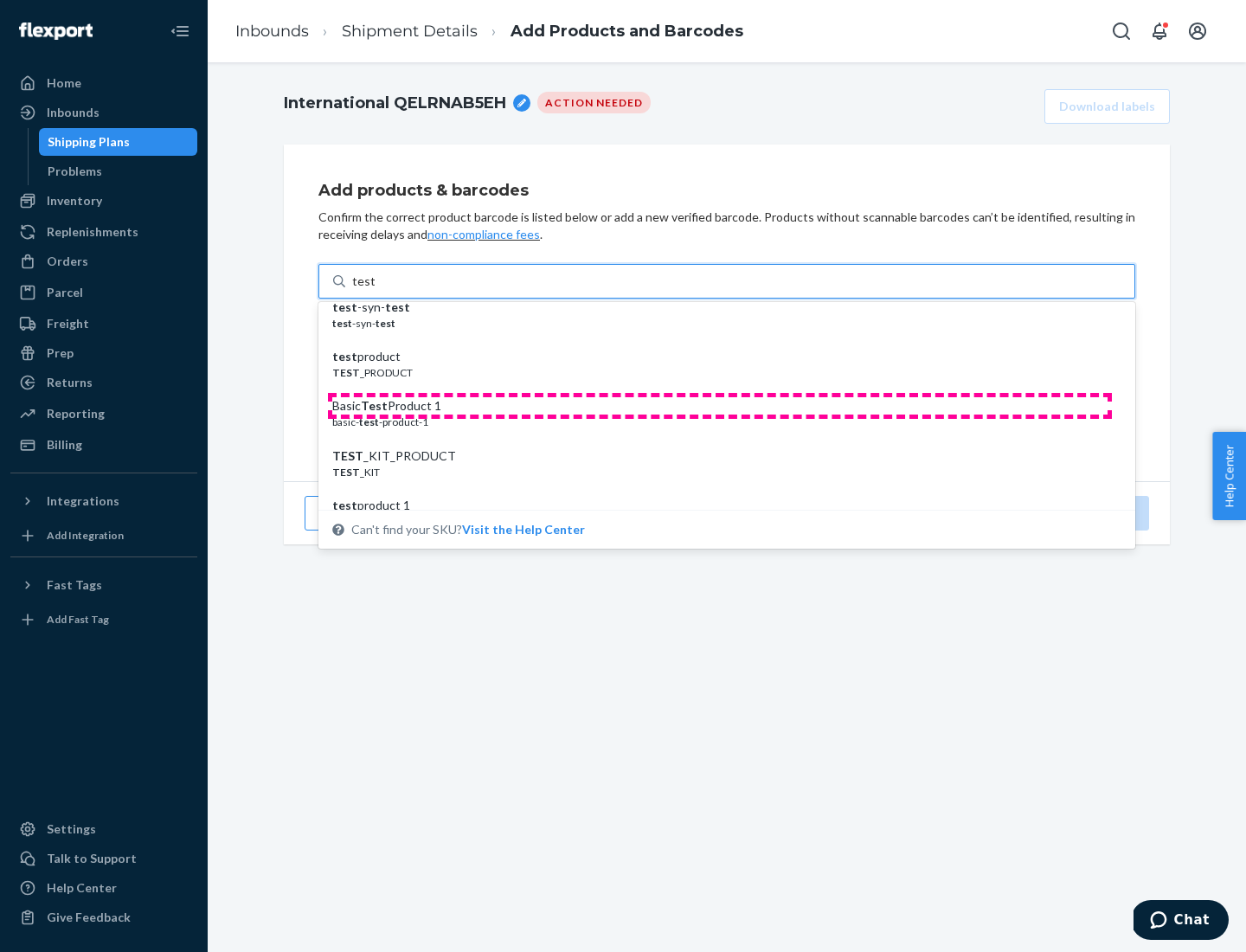
click at [720, 406] on div "Basic Test Product 1" at bounding box center [719, 405] width 775 height 17
click at [374, 290] on input "test" at bounding box center [363, 281] width 23 height 17
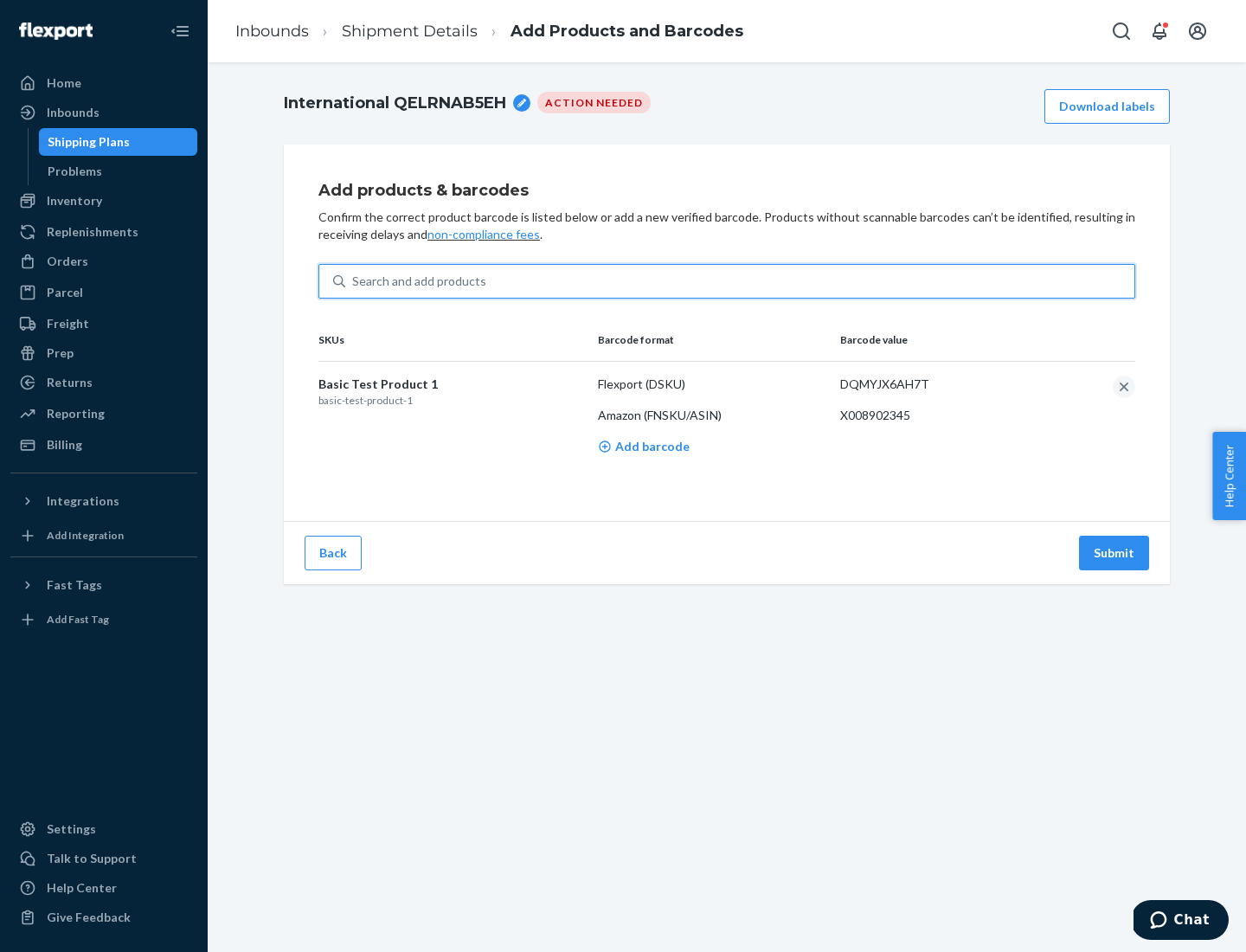
click at [1114, 552] on button "Submit" at bounding box center [1114, 553] width 70 height 34
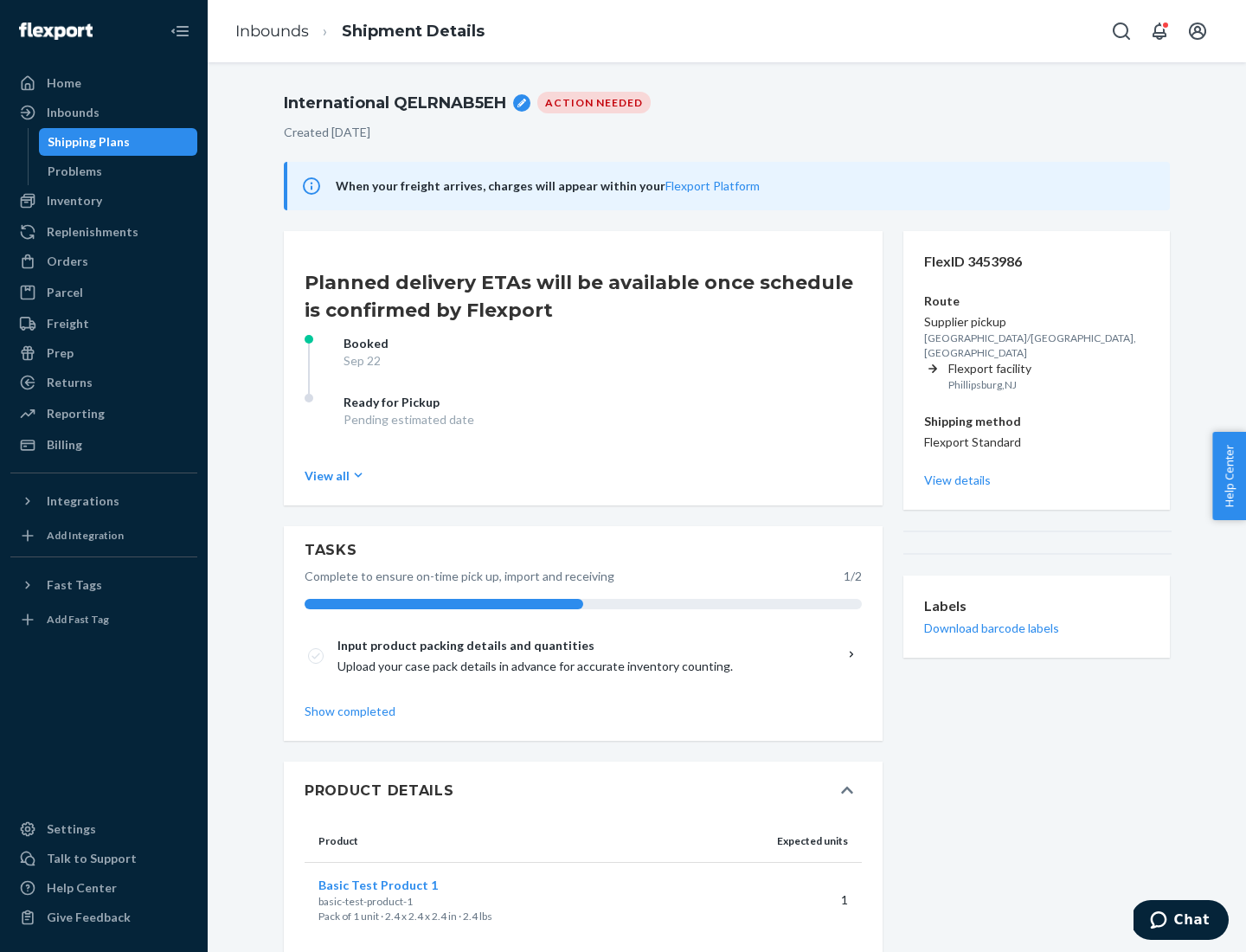
scroll to position [31, 0]
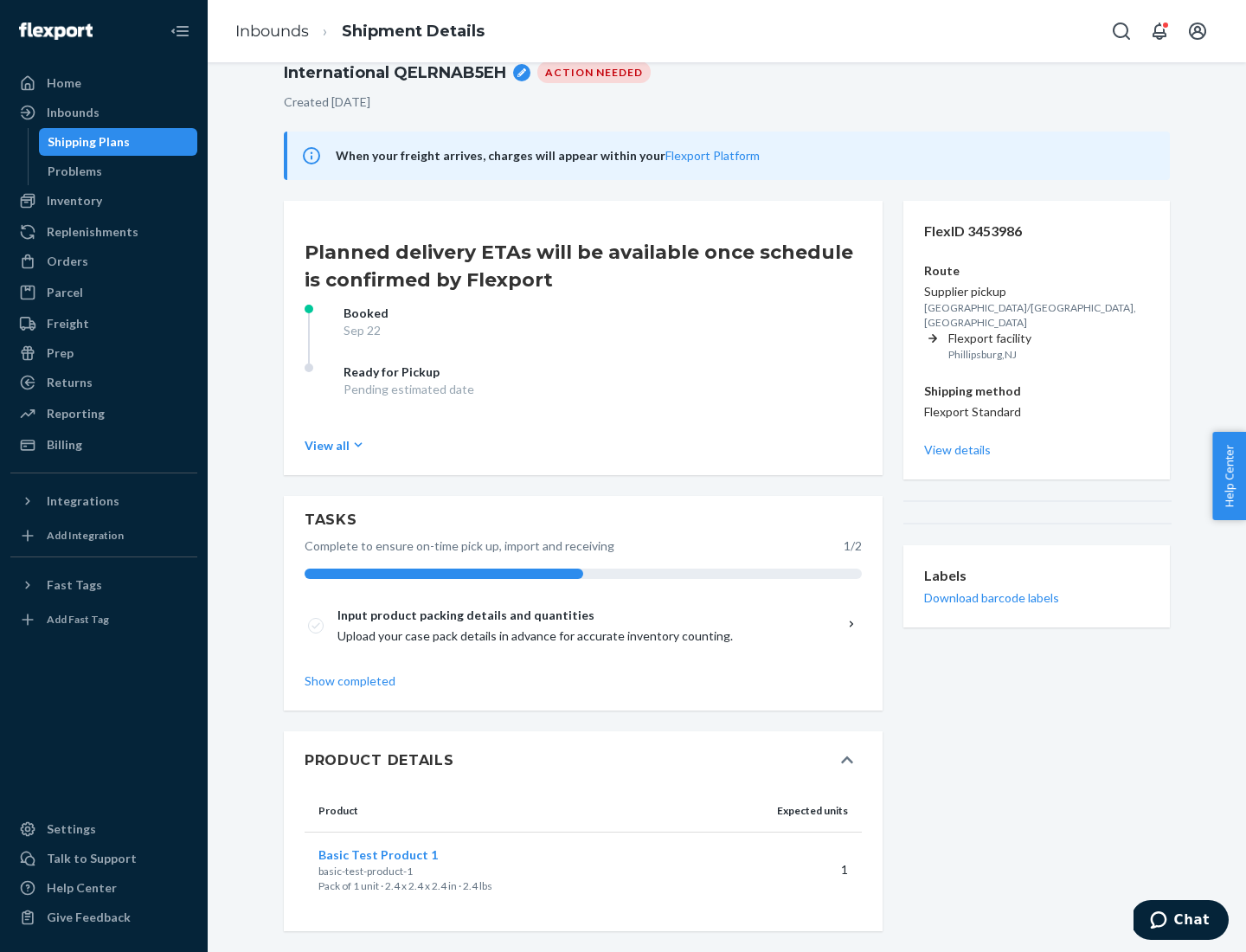
click at [406, 854] on span "Basic Test Product 1" at bounding box center [378, 855] width 119 height 14
